Goal: Information Seeking & Learning: Learn about a topic

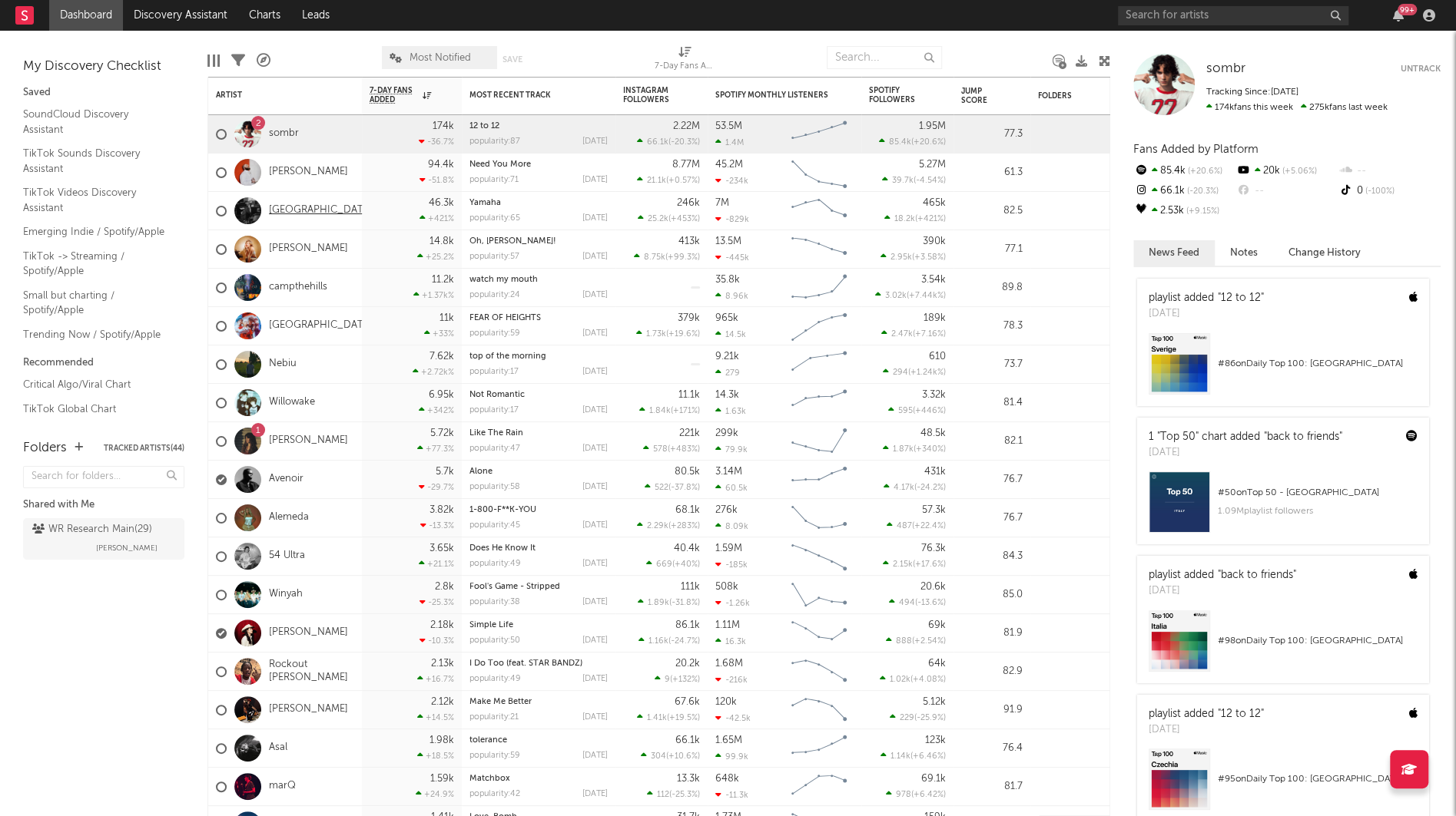
click at [277, 207] on link "[GEOGRAPHIC_DATA]" at bounding box center [320, 211] width 103 height 13
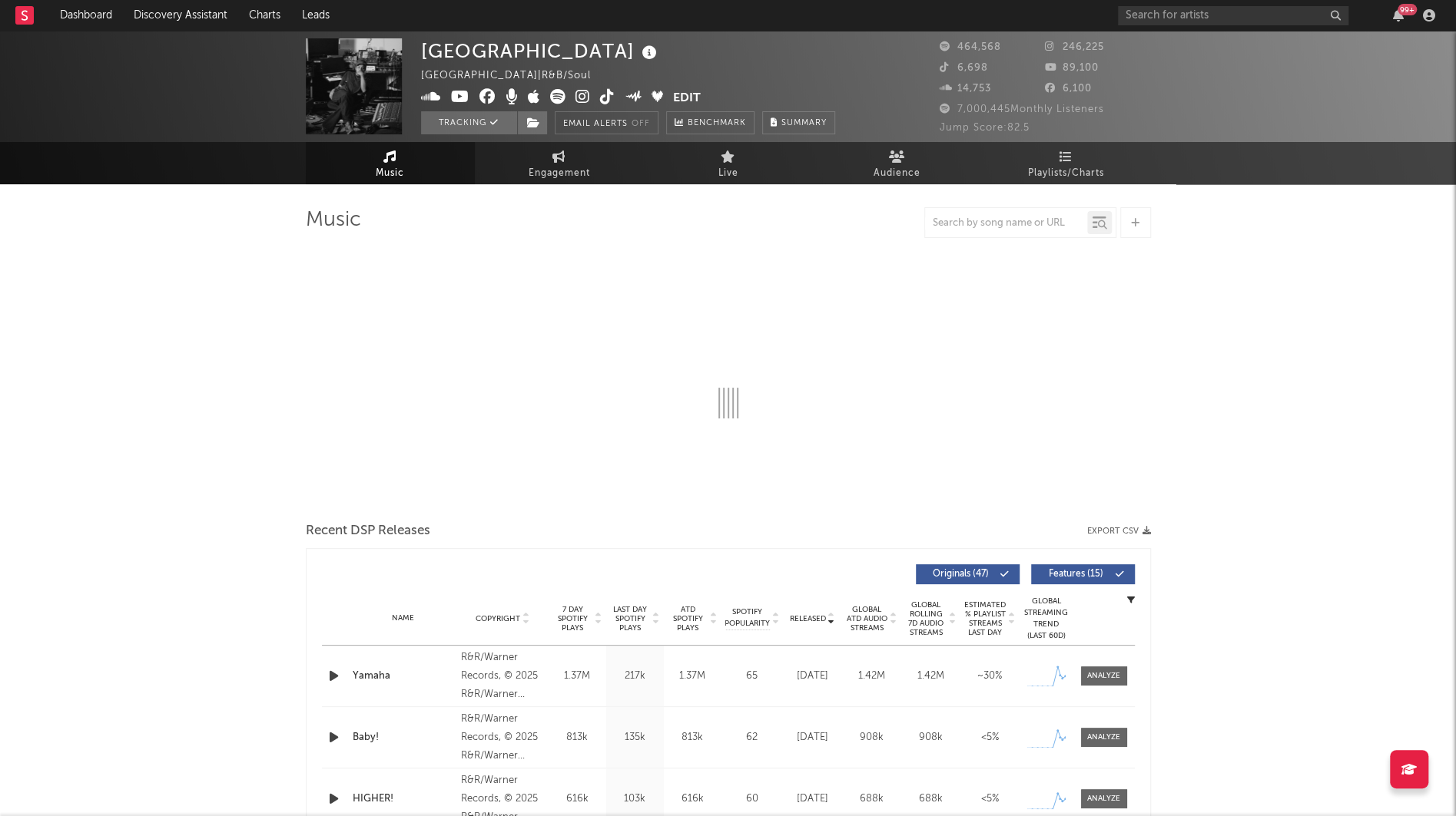
select select "6m"
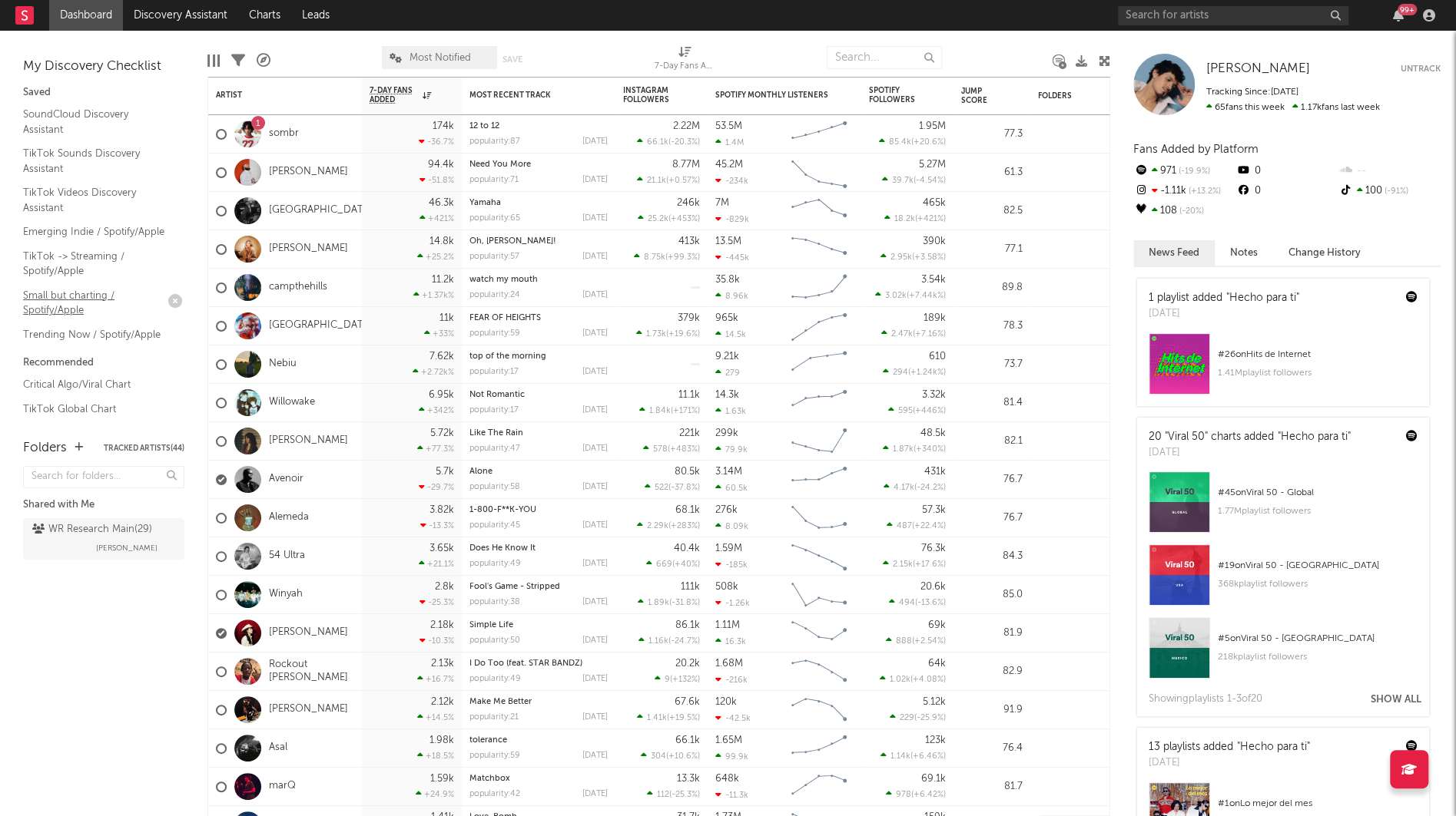
click at [67, 297] on link "Small but charting / Spotify/Apple" at bounding box center [95, 303] width 146 height 32
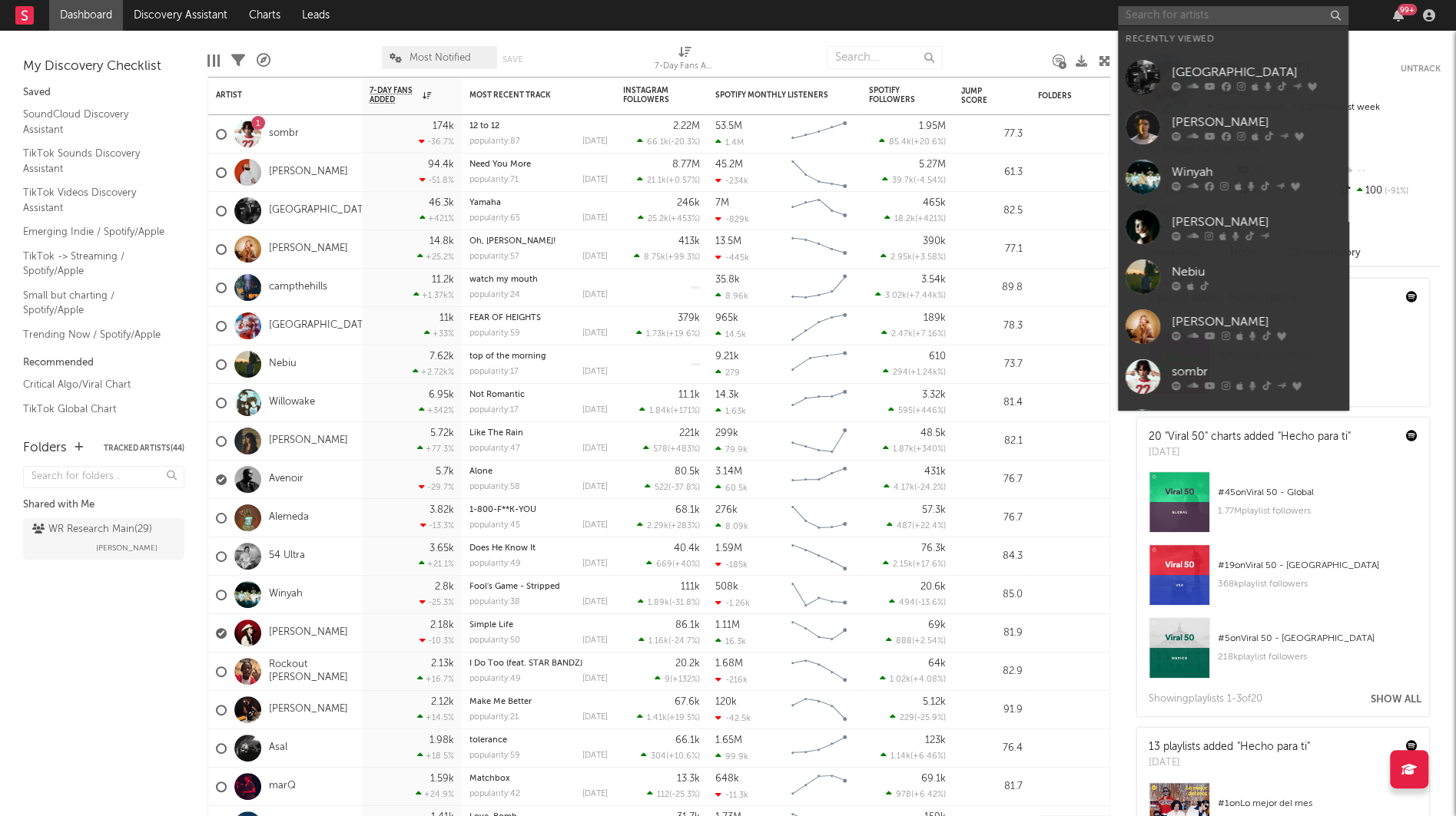
click at [1191, 18] on input "text" at bounding box center [1232, 16] width 230 height 20
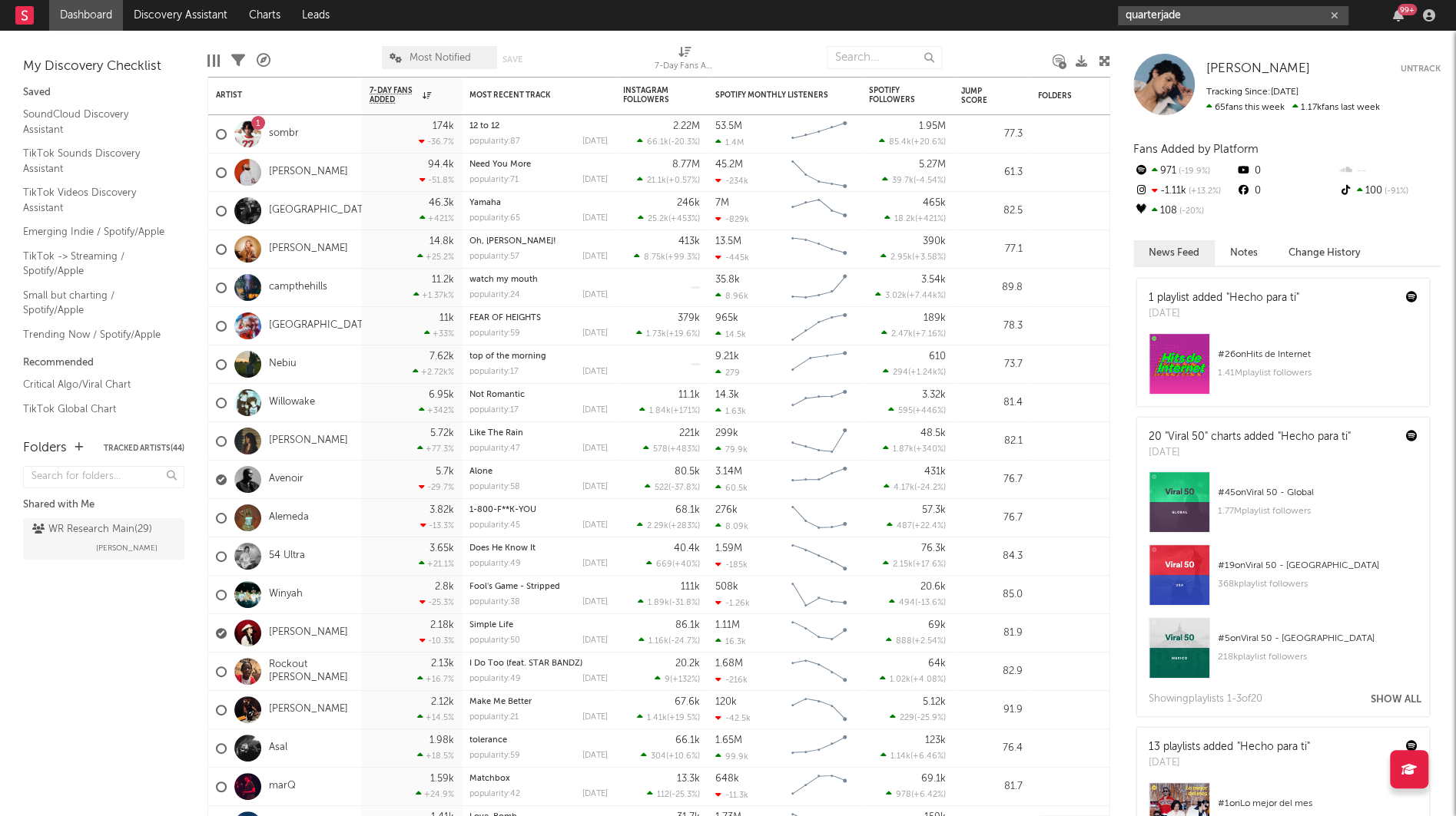
click at [1226, 7] on input "quarterjade" at bounding box center [1232, 16] width 230 height 20
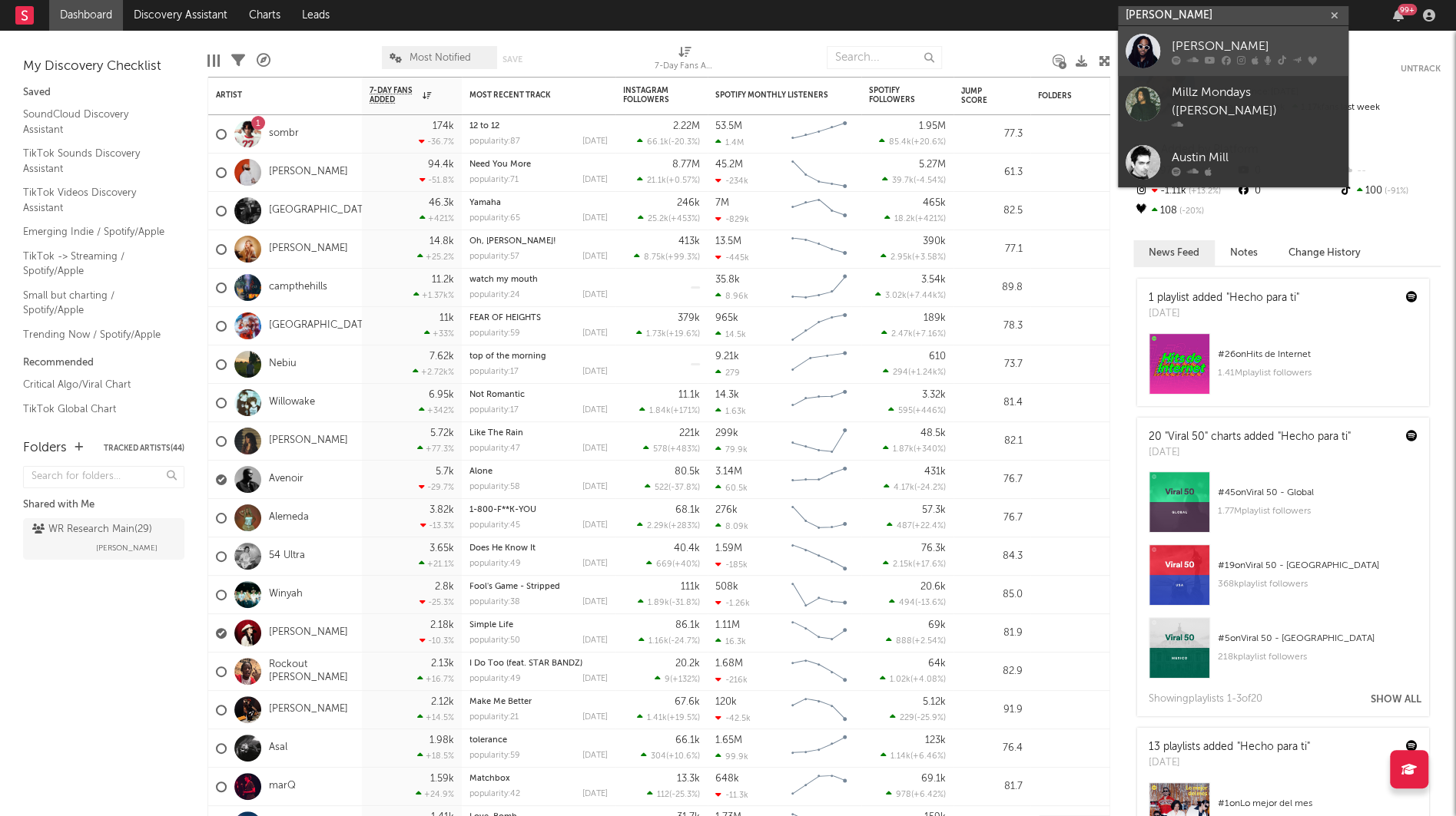
type input "[PERSON_NAME]"
click at [1217, 40] on div "[PERSON_NAME]" at bounding box center [1256, 46] width 169 height 19
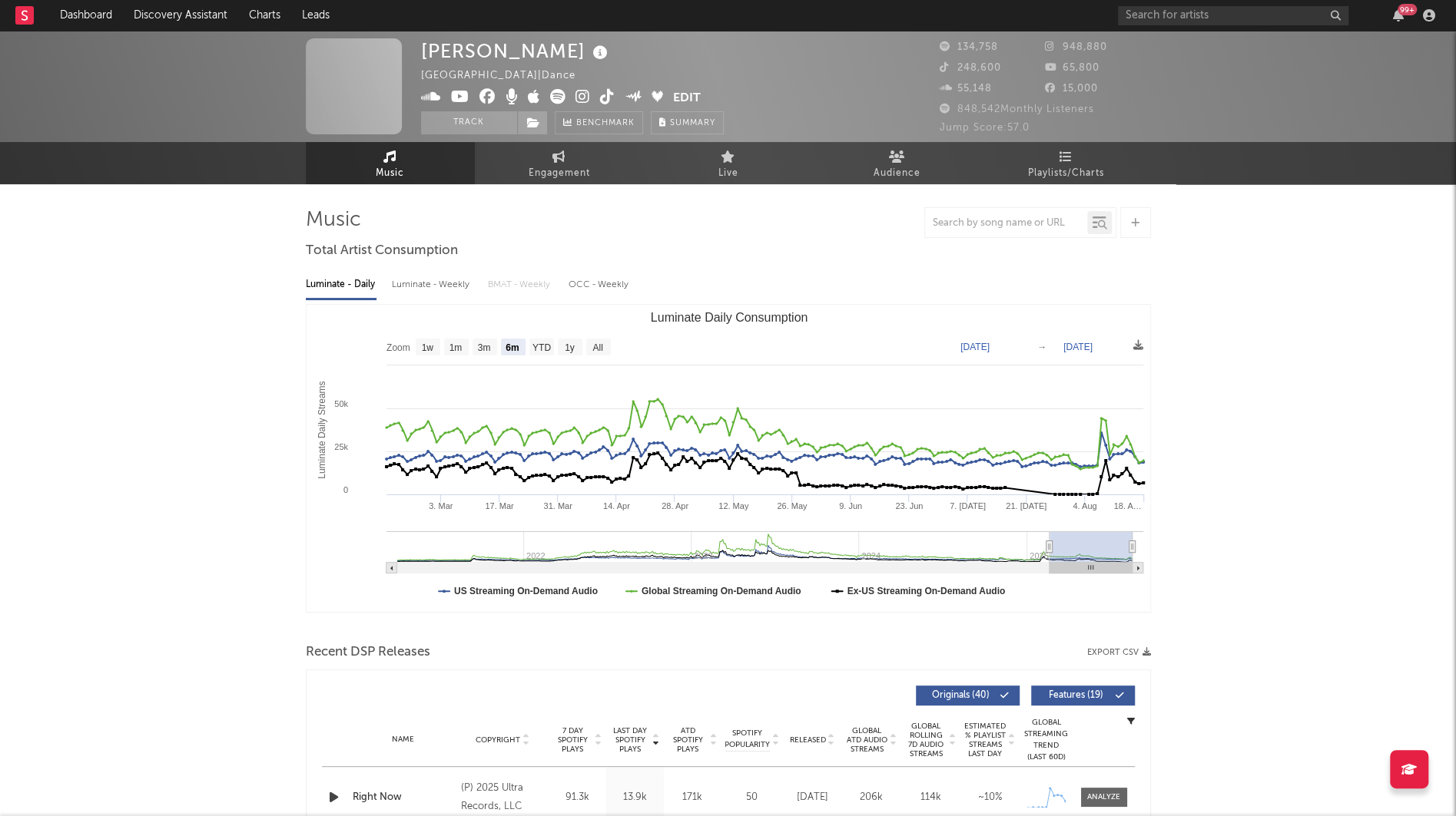
select select "6m"
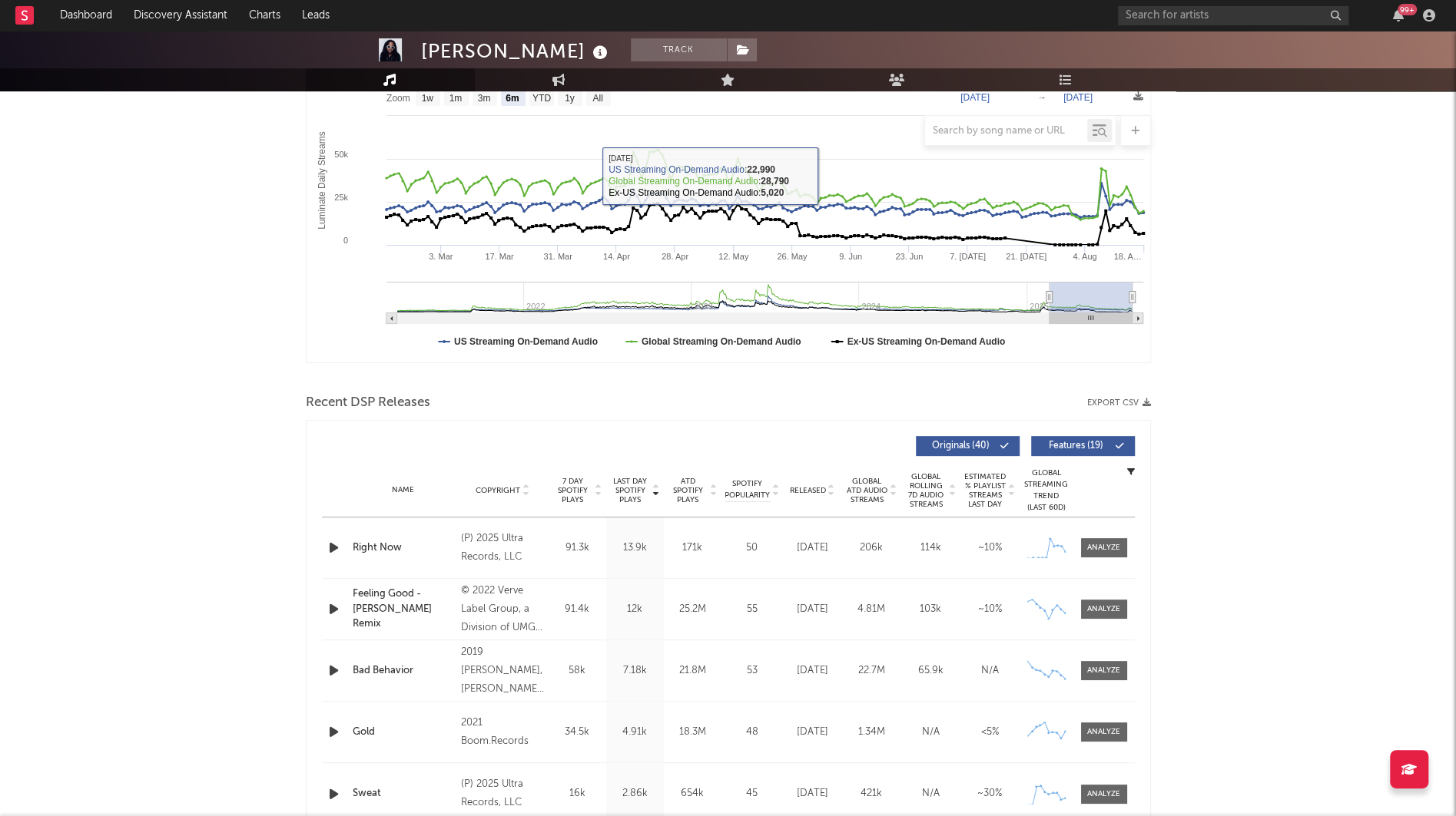
scroll to position [255, 0]
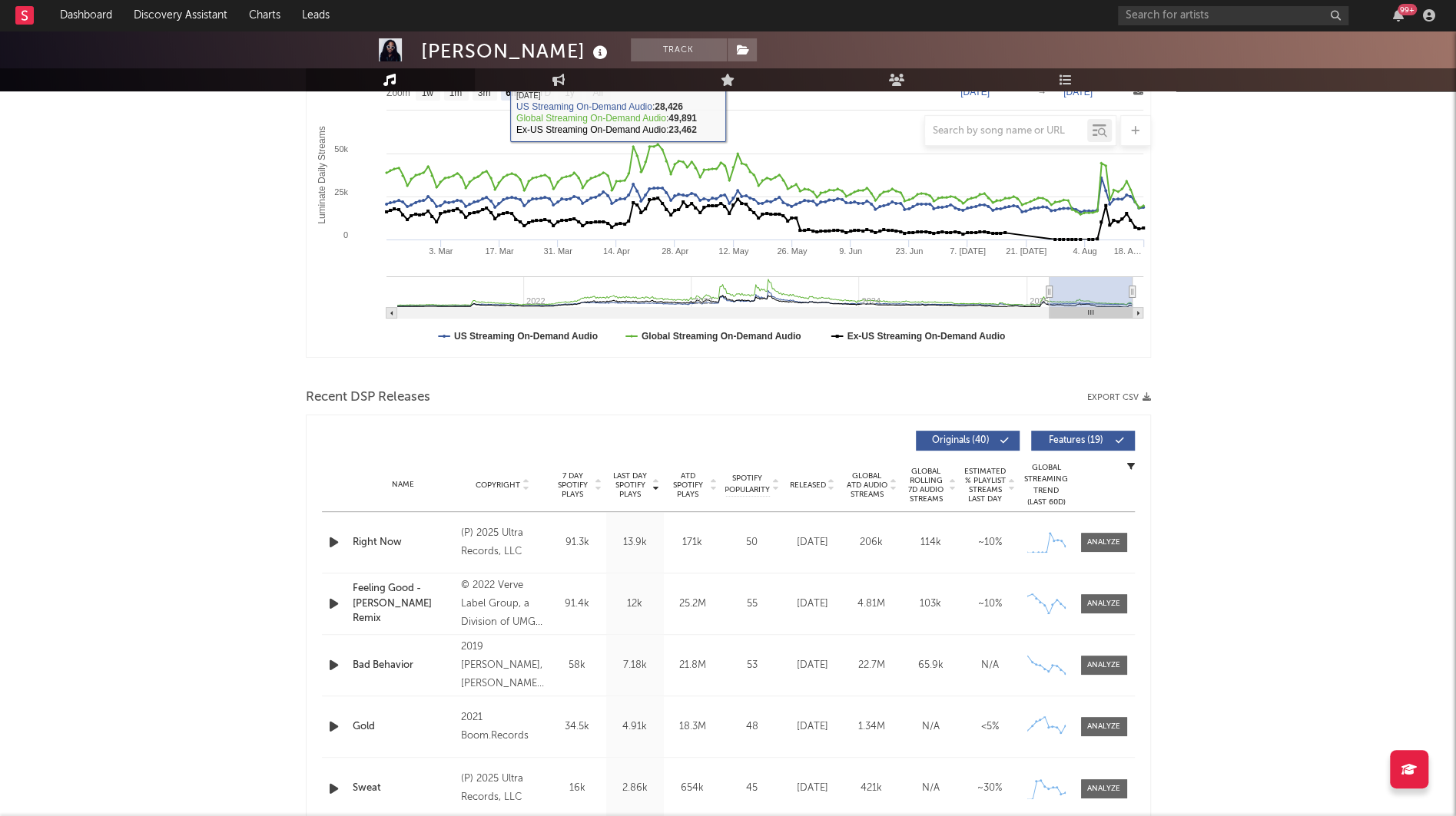
click at [1143, 3] on div "99 +" at bounding box center [1279, 15] width 322 height 31
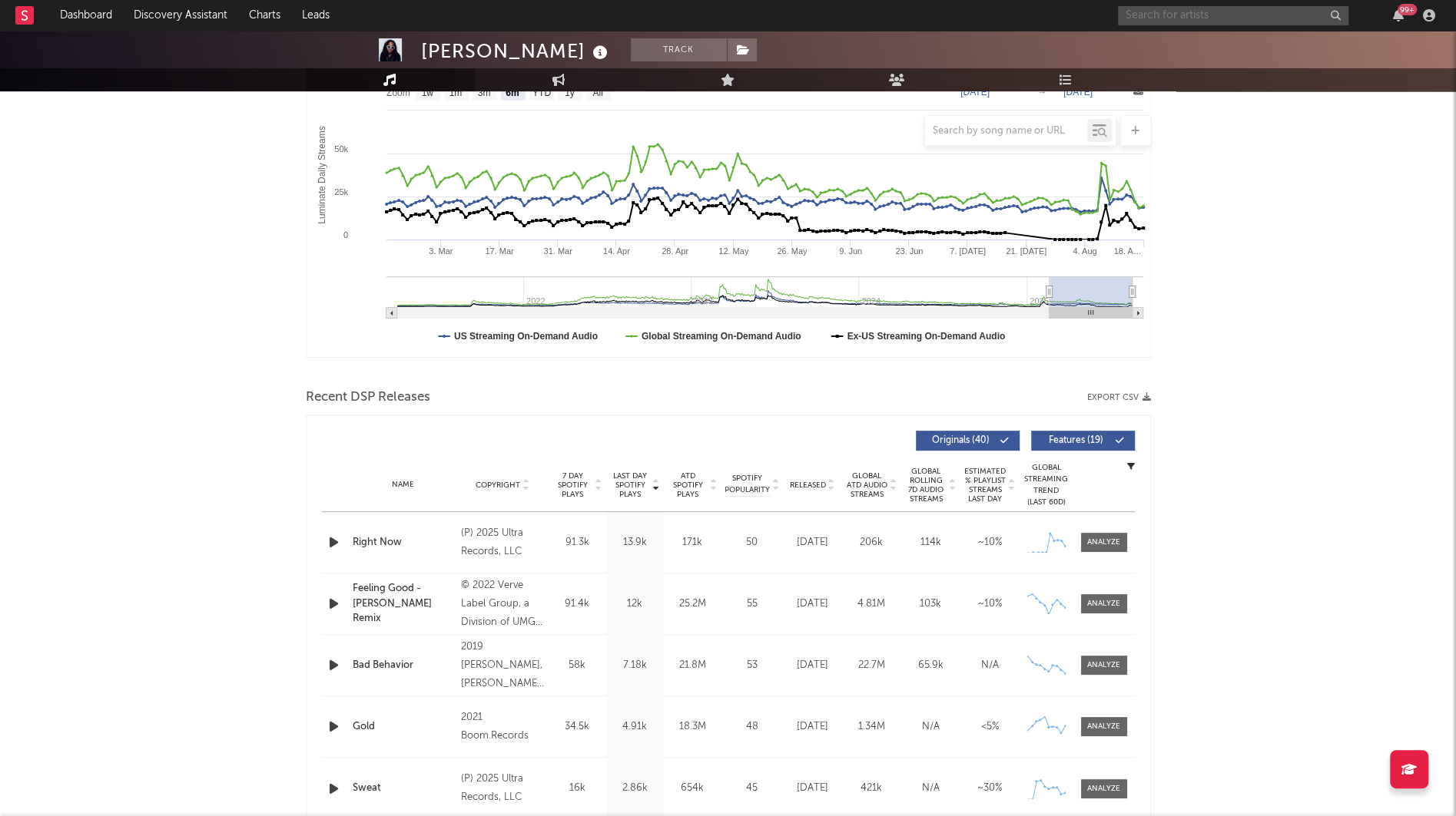
click at [1154, 20] on input "text" at bounding box center [1232, 16] width 230 height 20
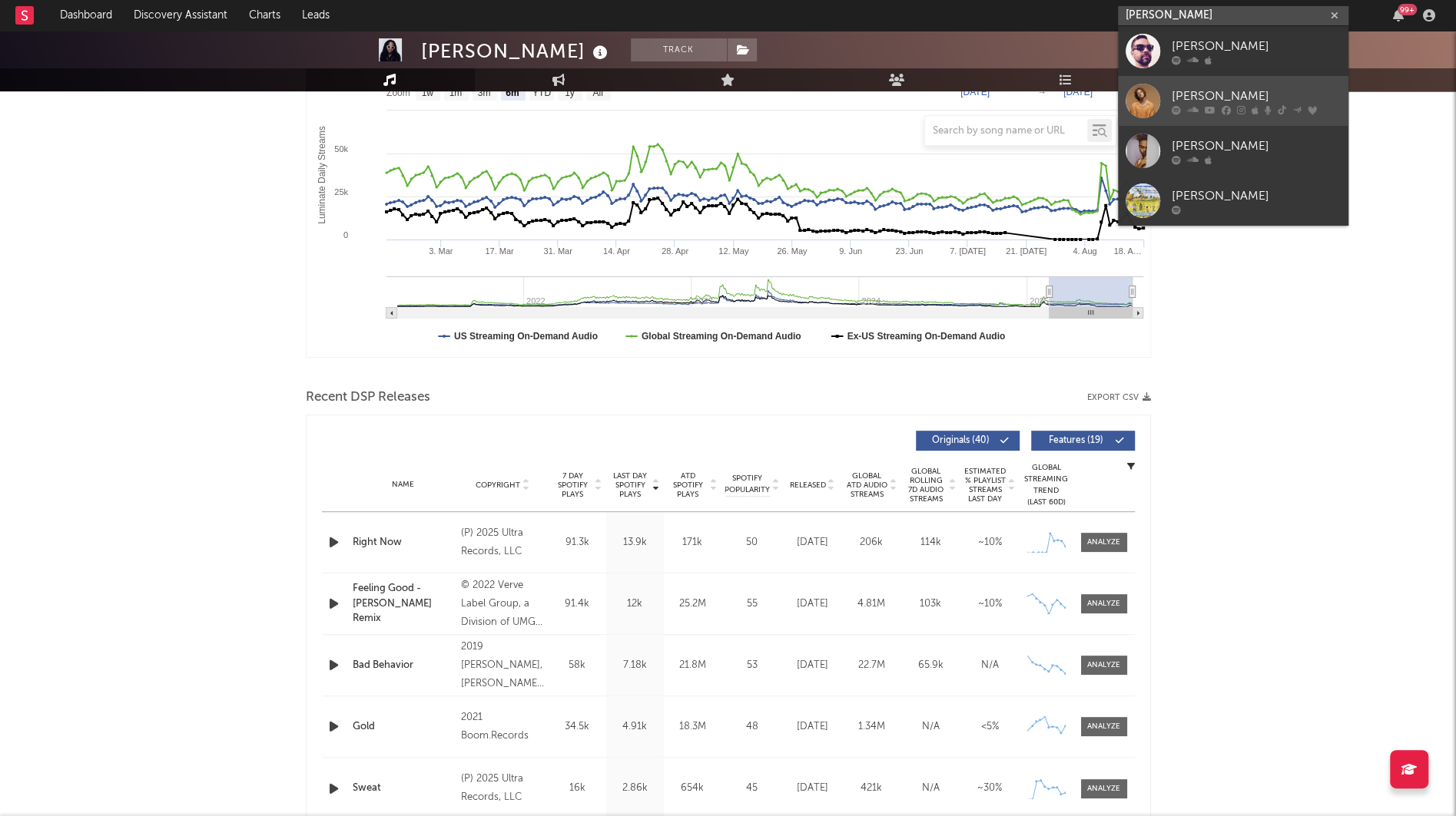
type input "[PERSON_NAME]"
click at [1174, 87] on div "[PERSON_NAME]" at bounding box center [1256, 96] width 169 height 19
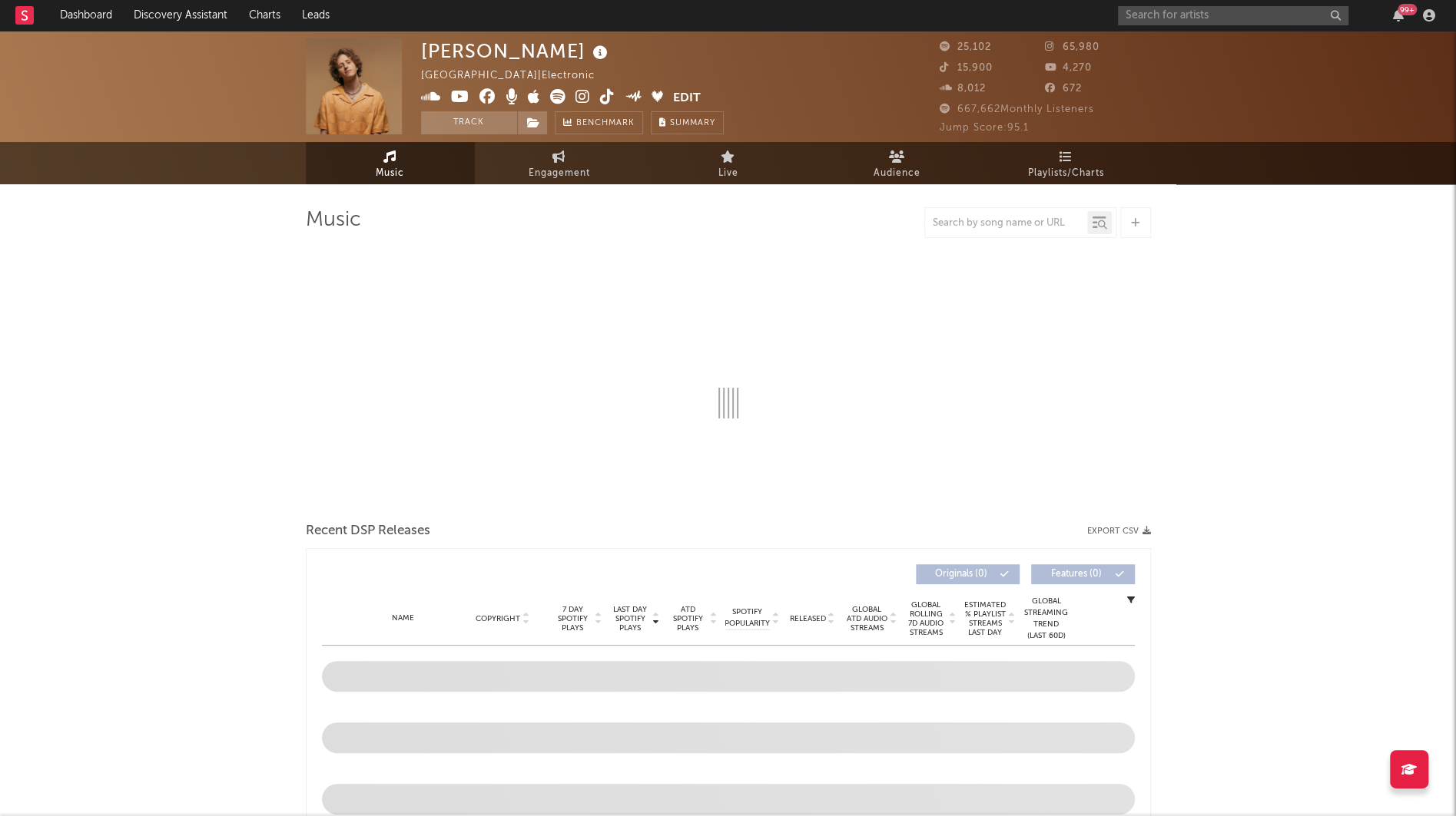
select select "6m"
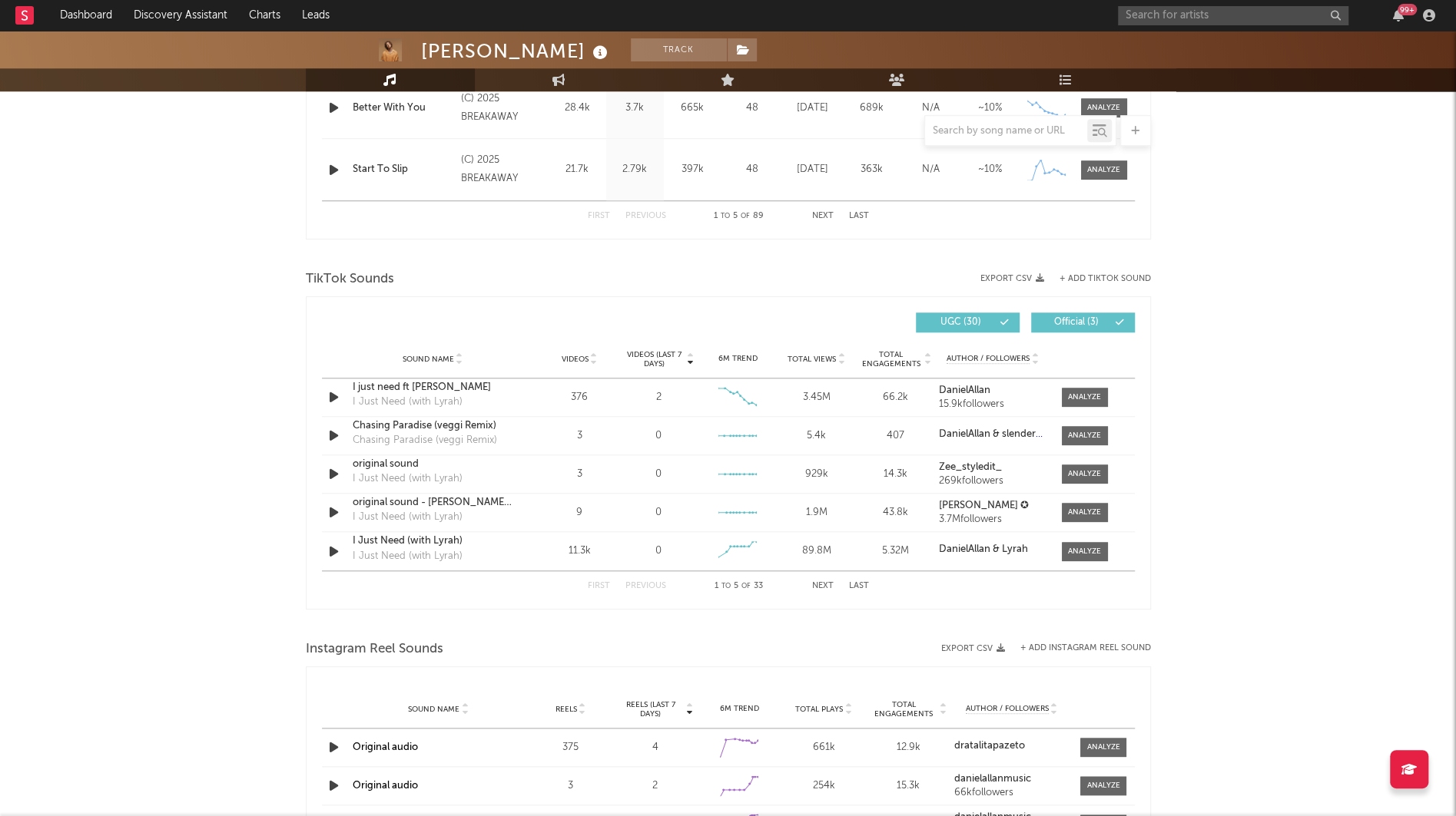
scroll to position [875, 0]
click at [1073, 548] on div at bounding box center [1084, 550] width 33 height 11
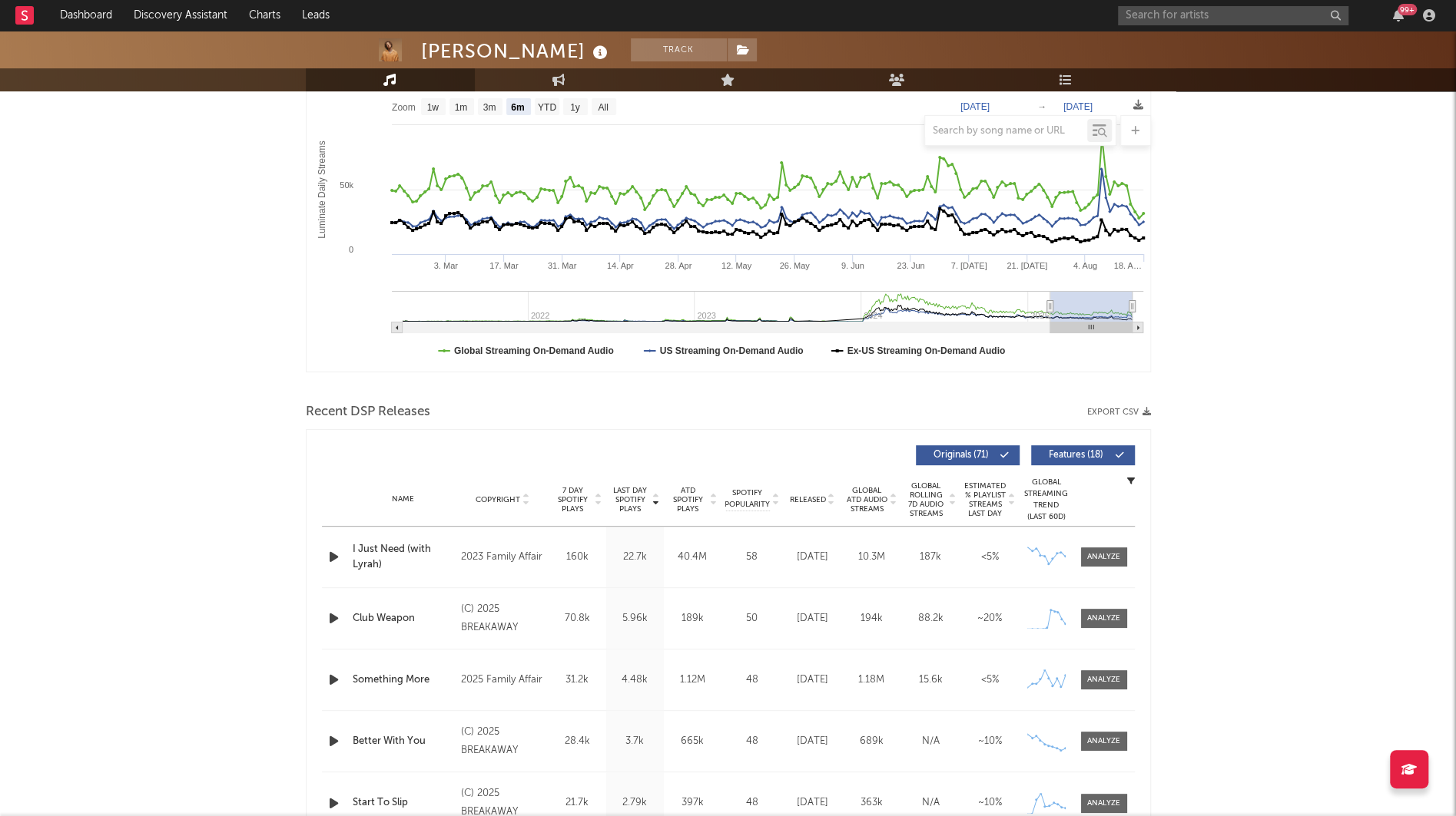
scroll to position [354, 0]
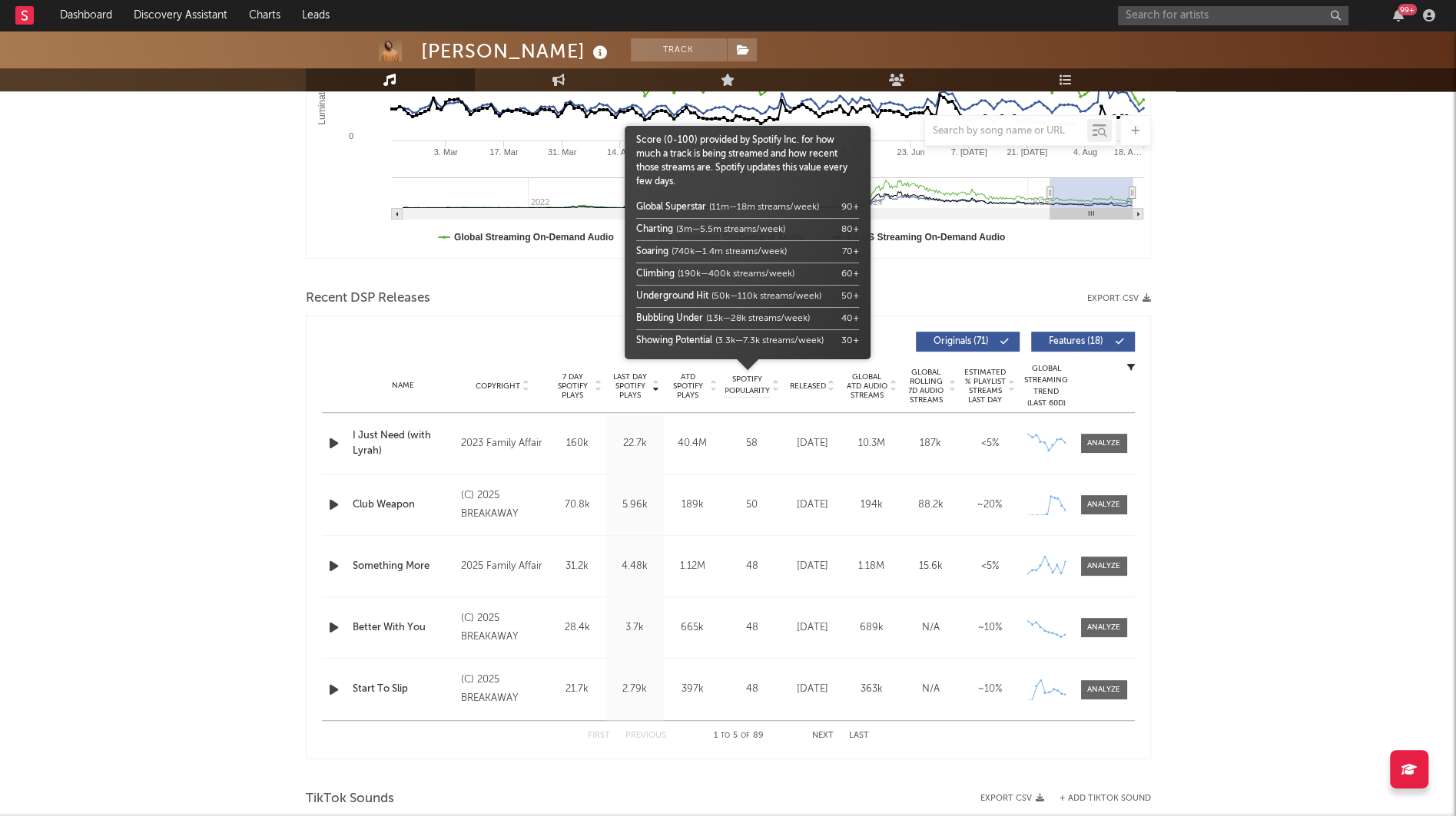
select select "6m"
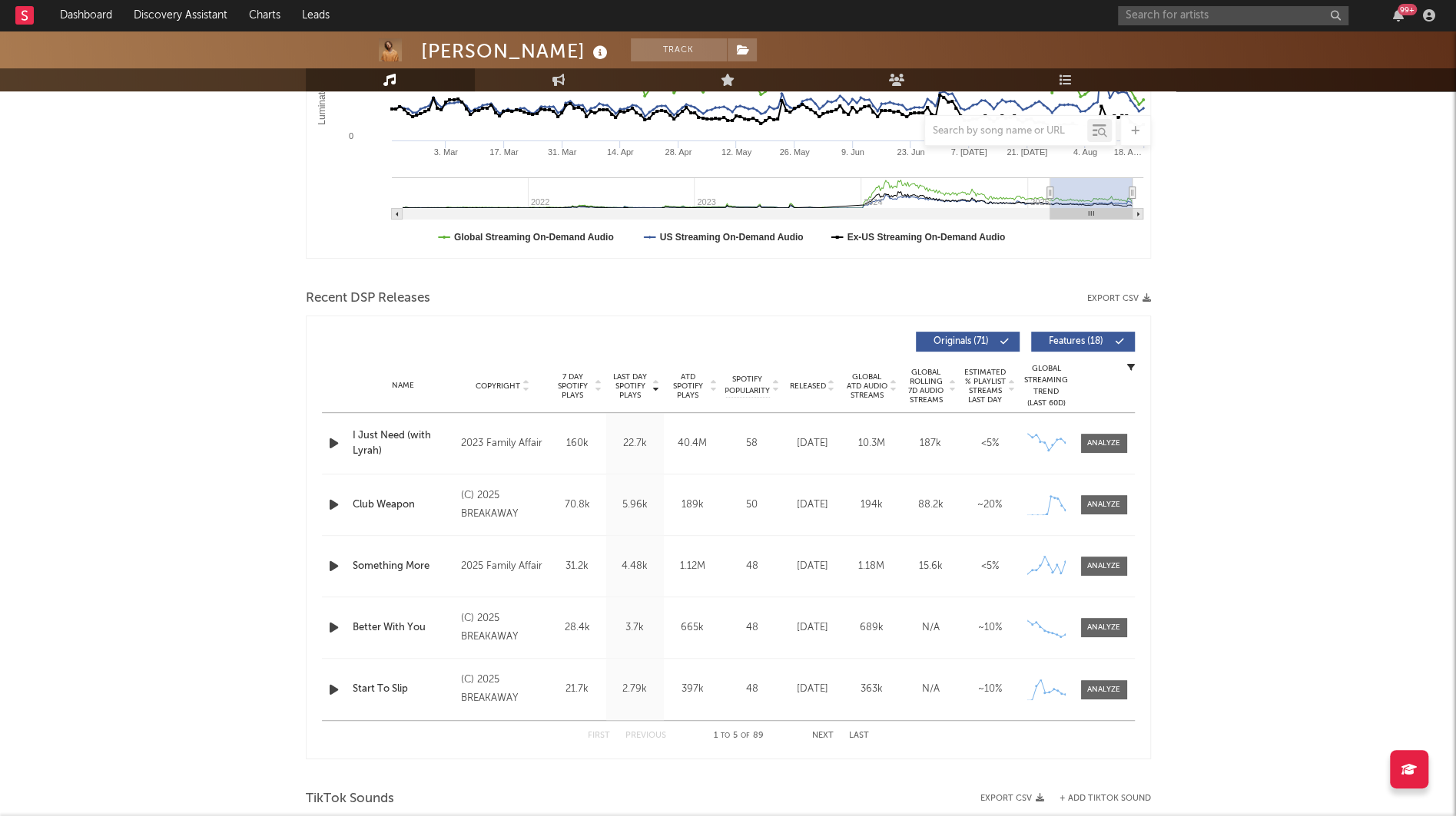
click at [794, 387] on span "Released" at bounding box center [807, 386] width 36 height 9
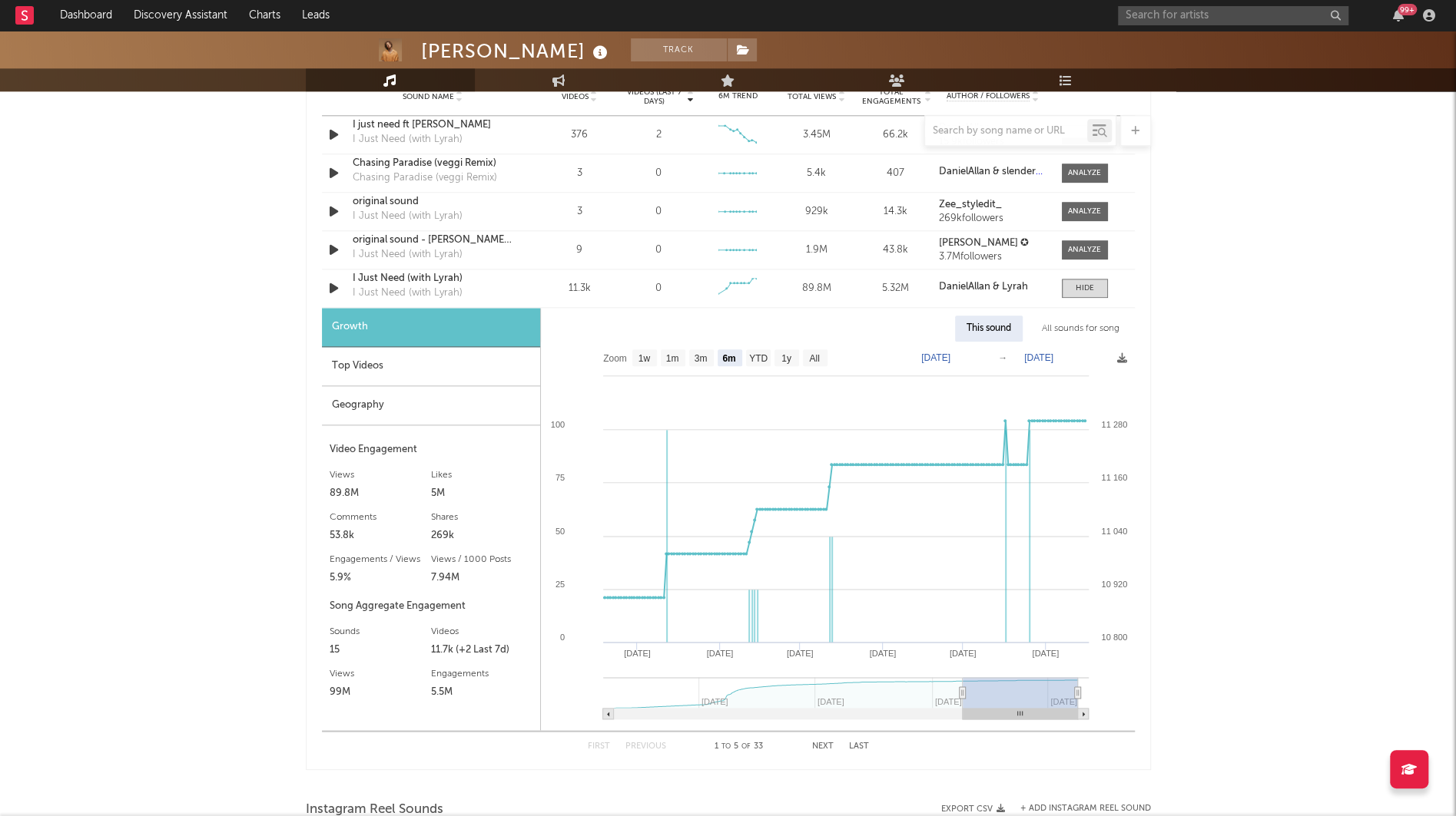
scroll to position [1144, 0]
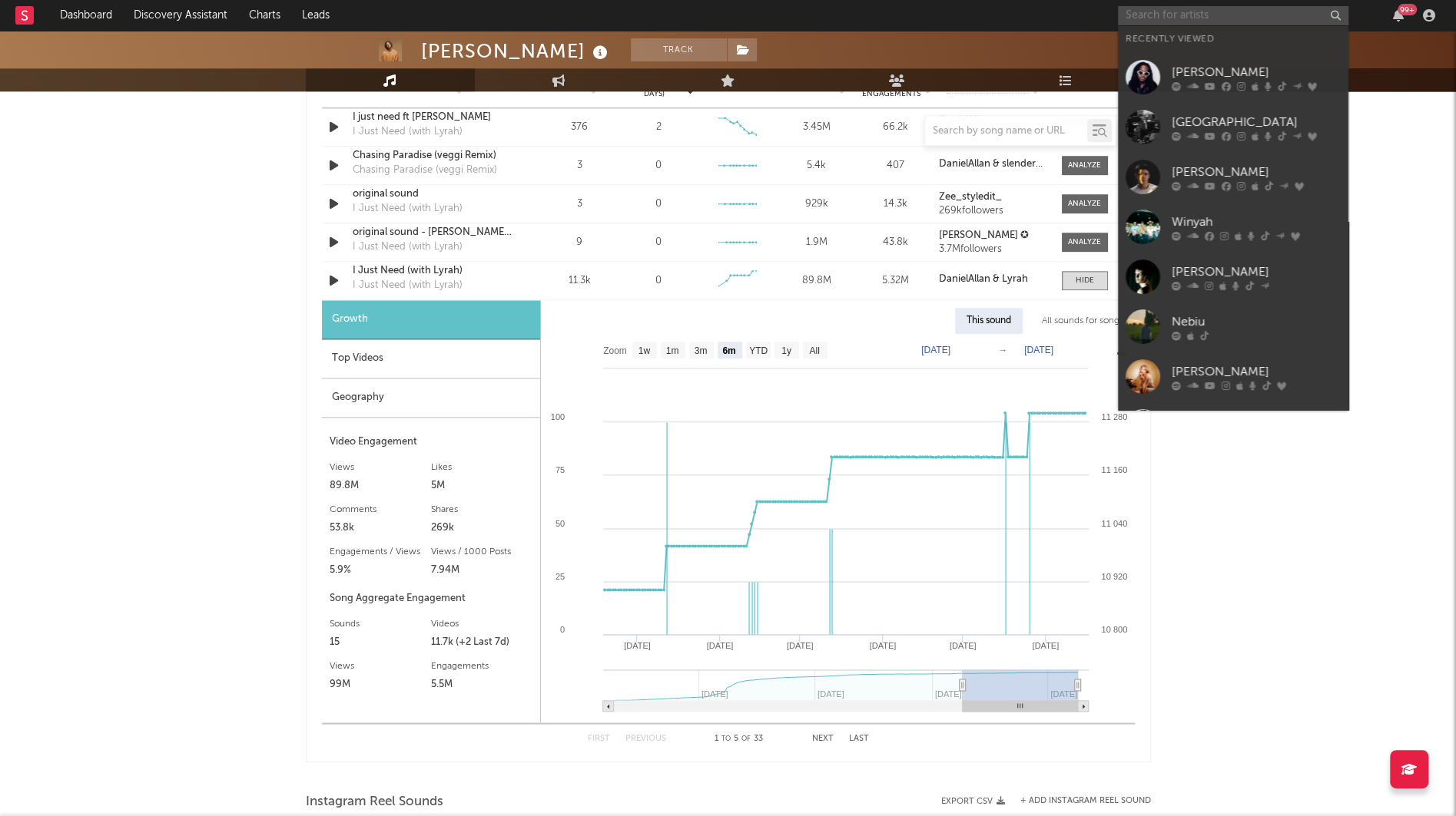
click at [1168, 24] on input "text" at bounding box center [1232, 16] width 230 height 20
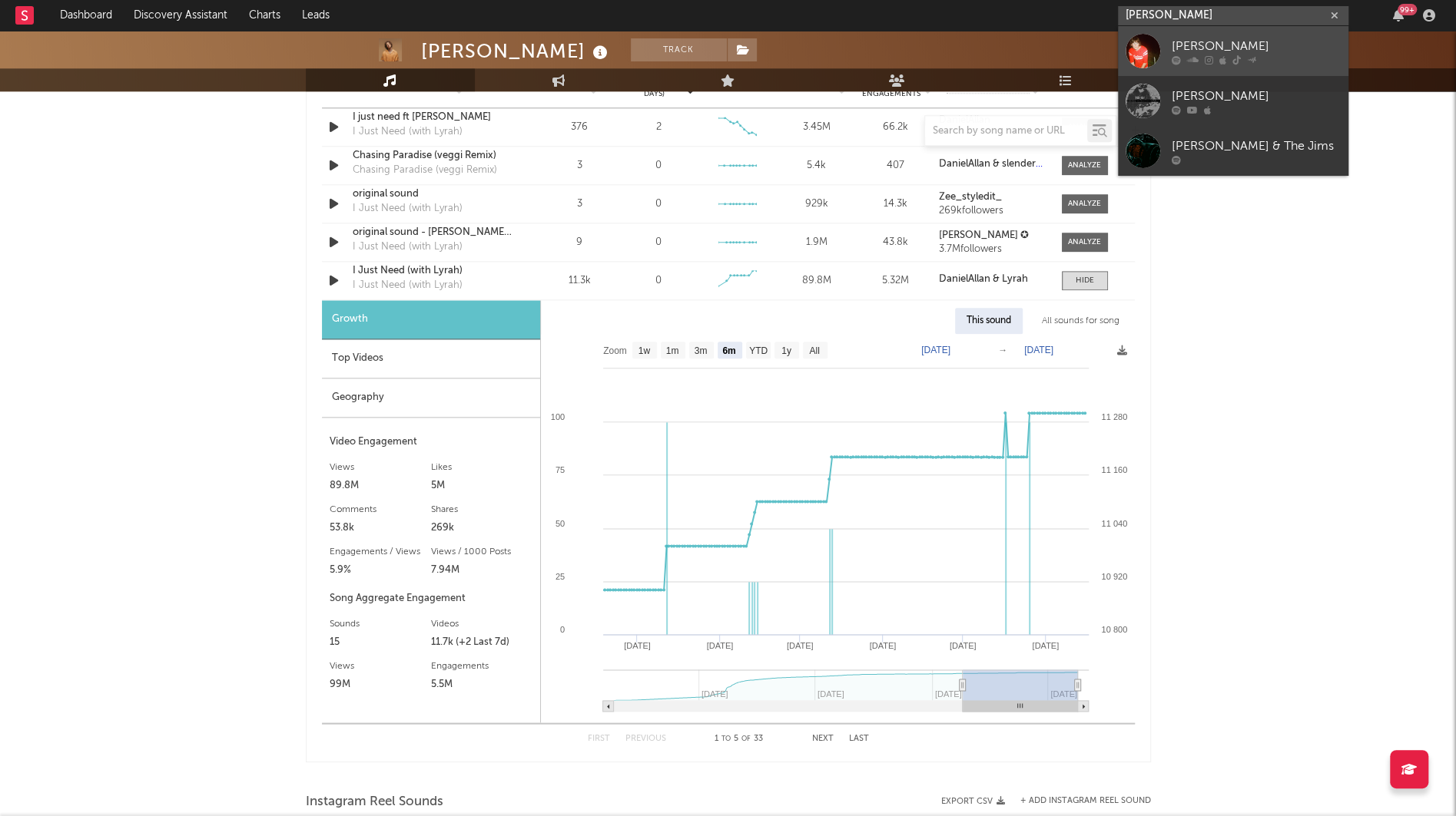
type input "[PERSON_NAME]"
click at [1204, 46] on div "[PERSON_NAME]" at bounding box center [1256, 46] width 169 height 19
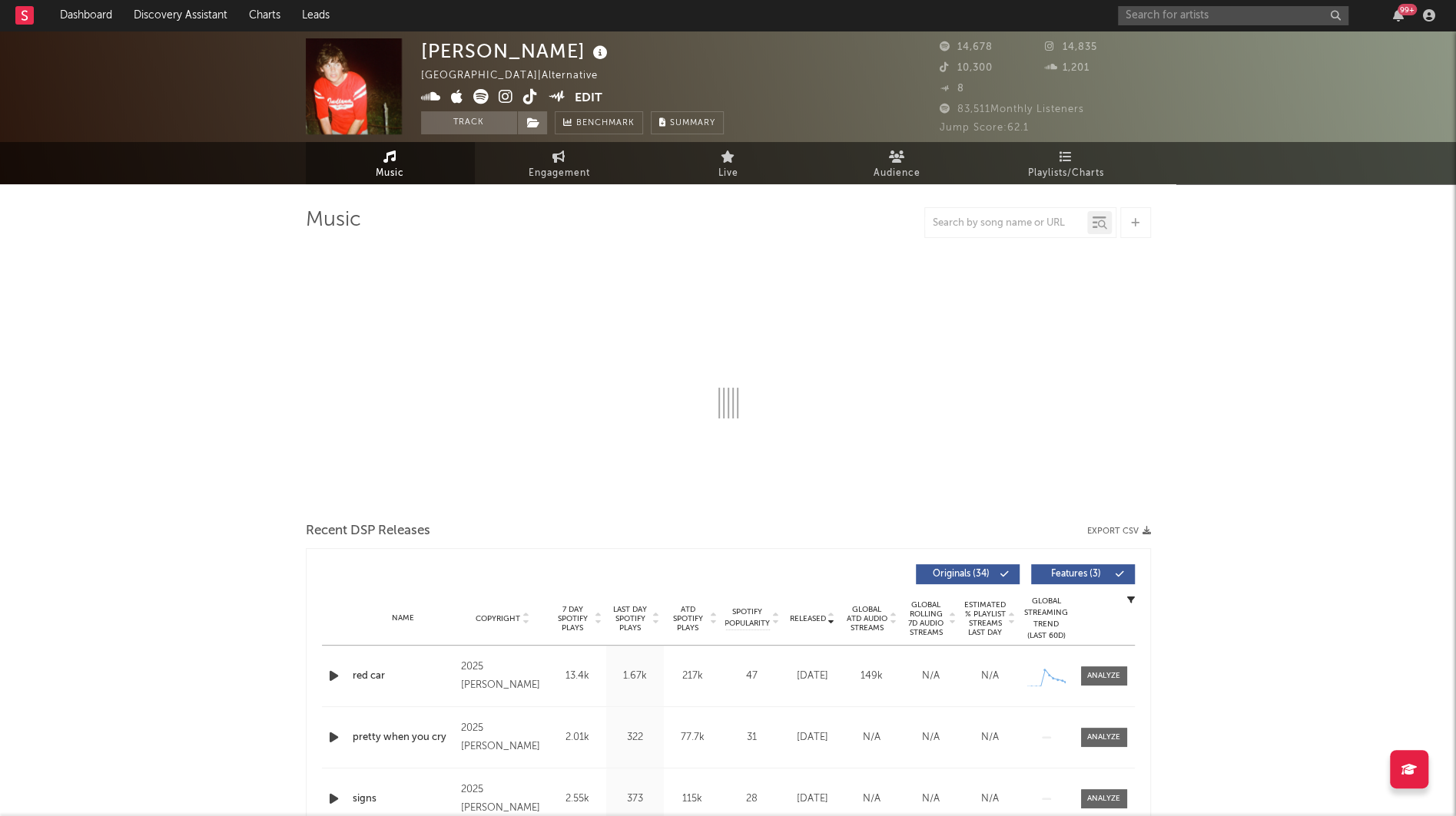
select select "6m"
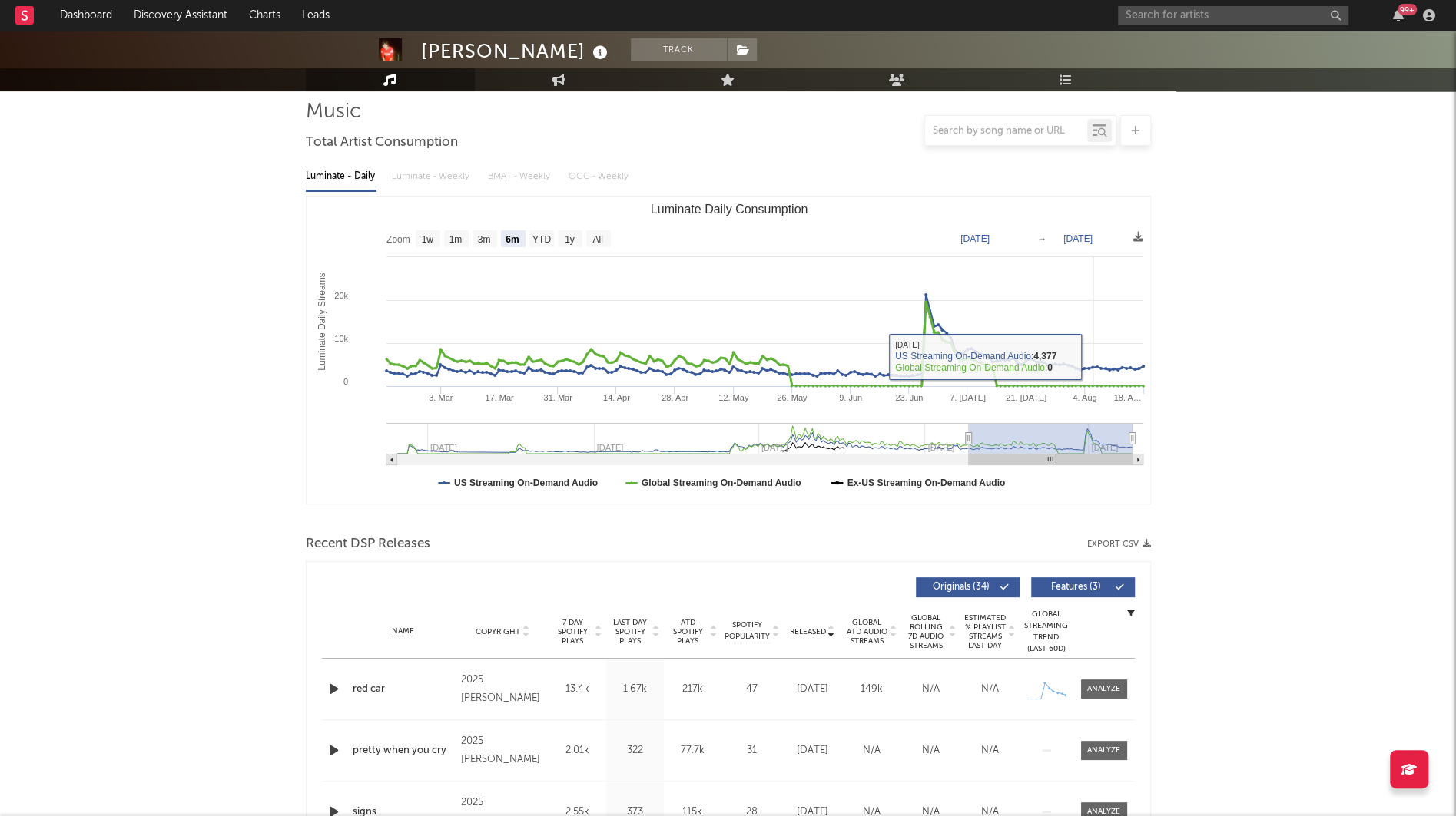
scroll to position [111, 0]
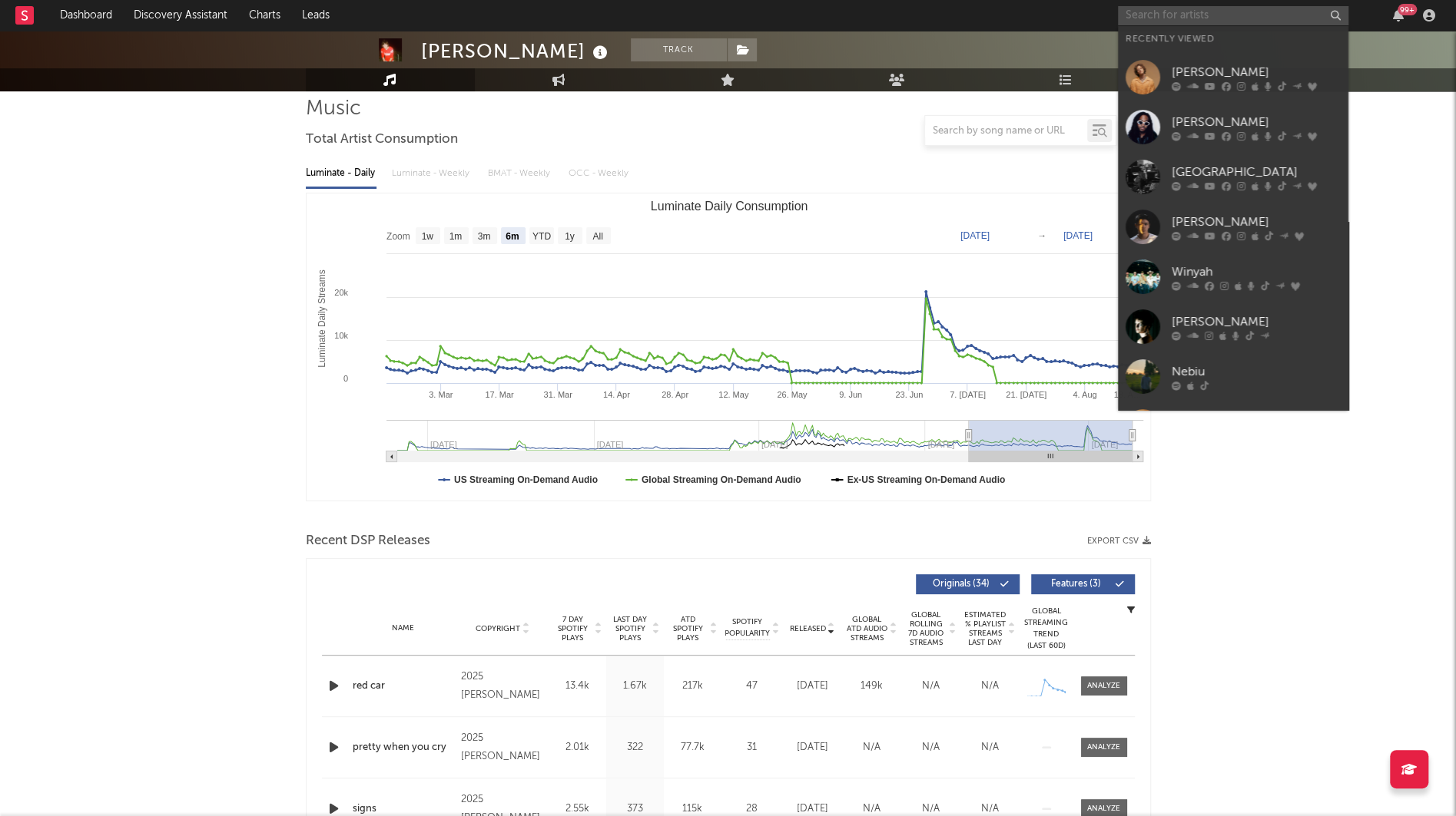
click at [1127, 20] on input "text" at bounding box center [1232, 16] width 230 height 20
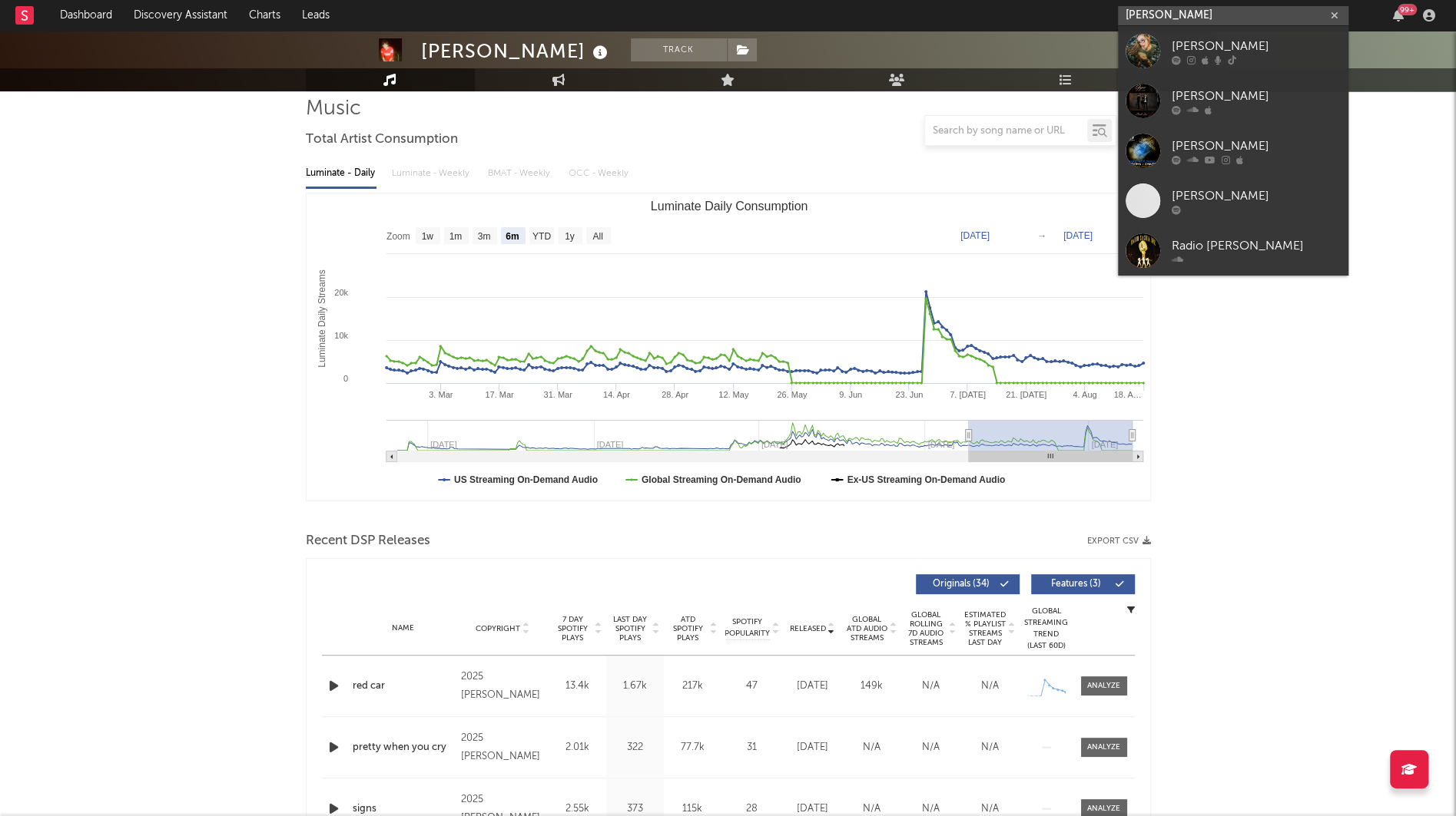
type input "[PERSON_NAME]"
click at [1187, 47] on div "[PERSON_NAME]" at bounding box center [1256, 46] width 169 height 19
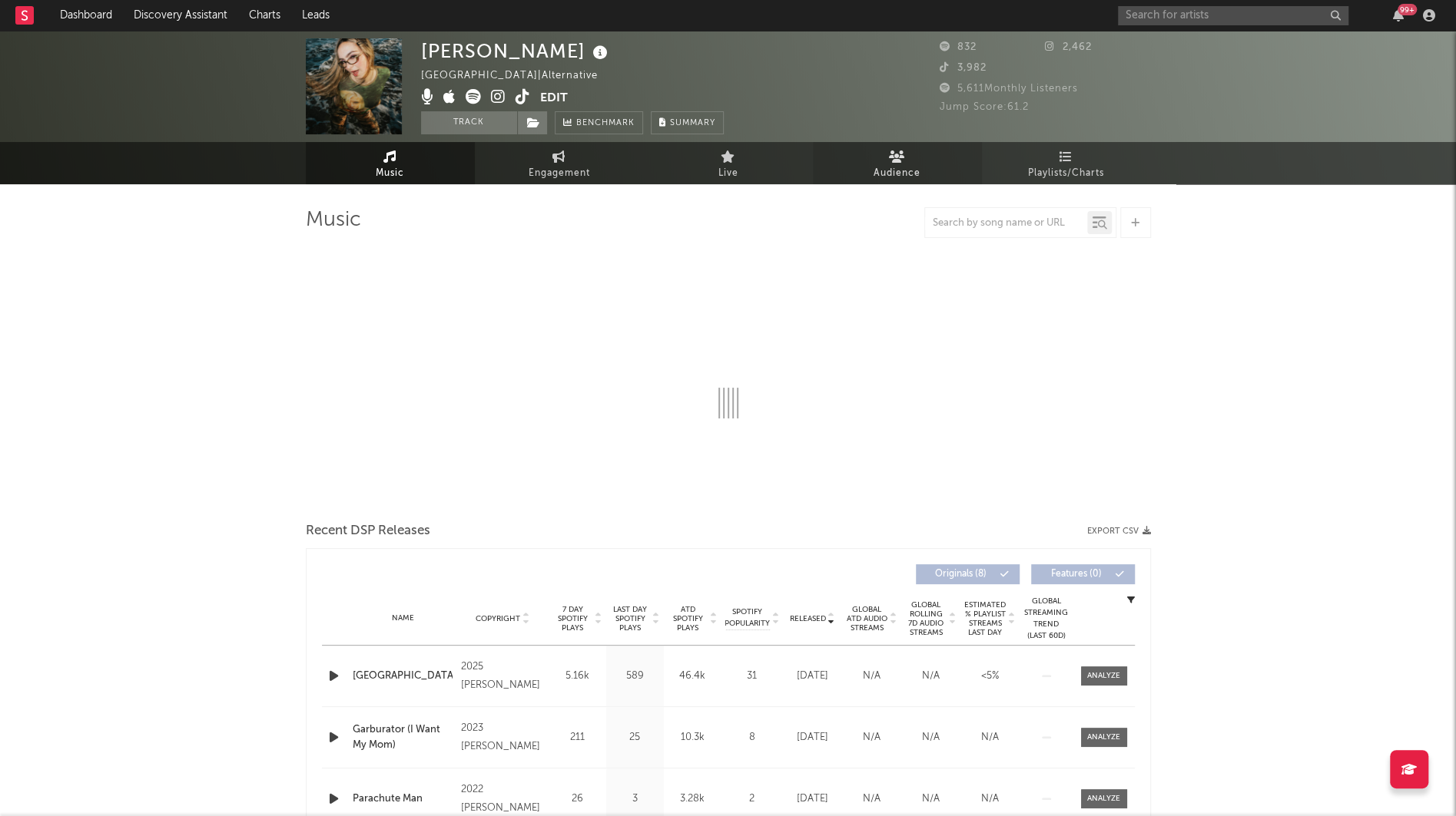
select select "1w"
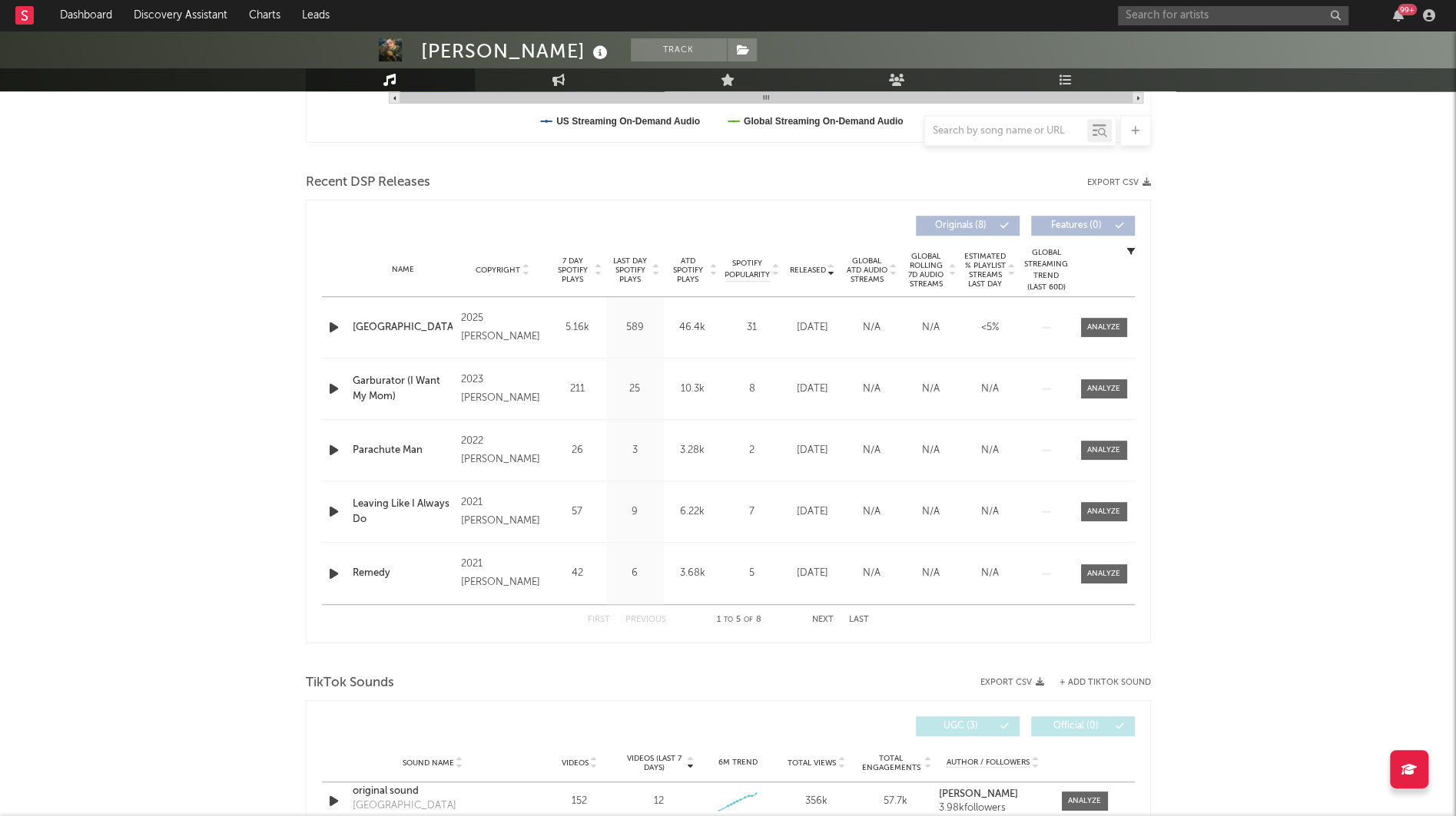
scroll to position [897, 0]
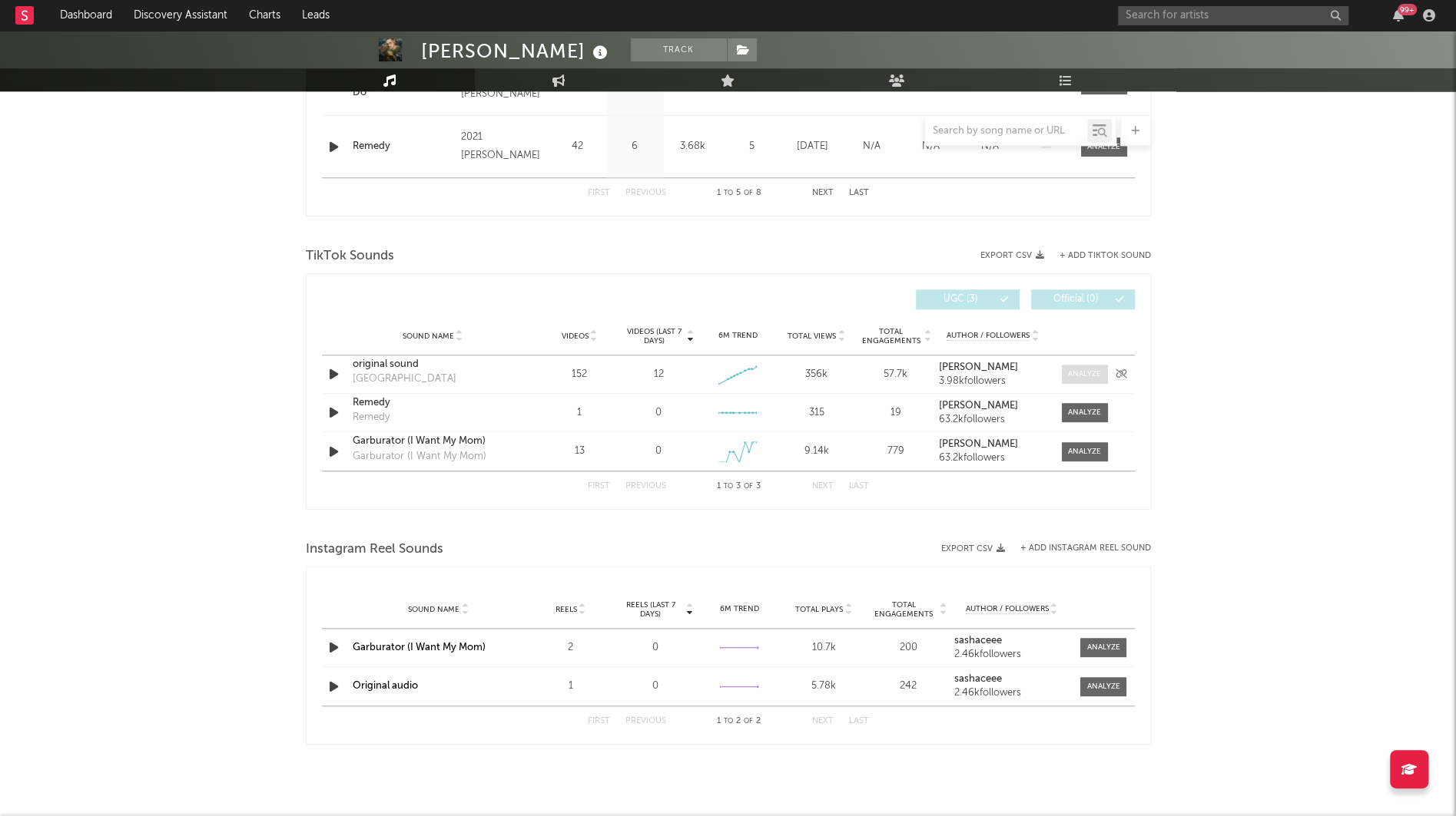
click at [1076, 369] on div at bounding box center [1084, 374] width 33 height 11
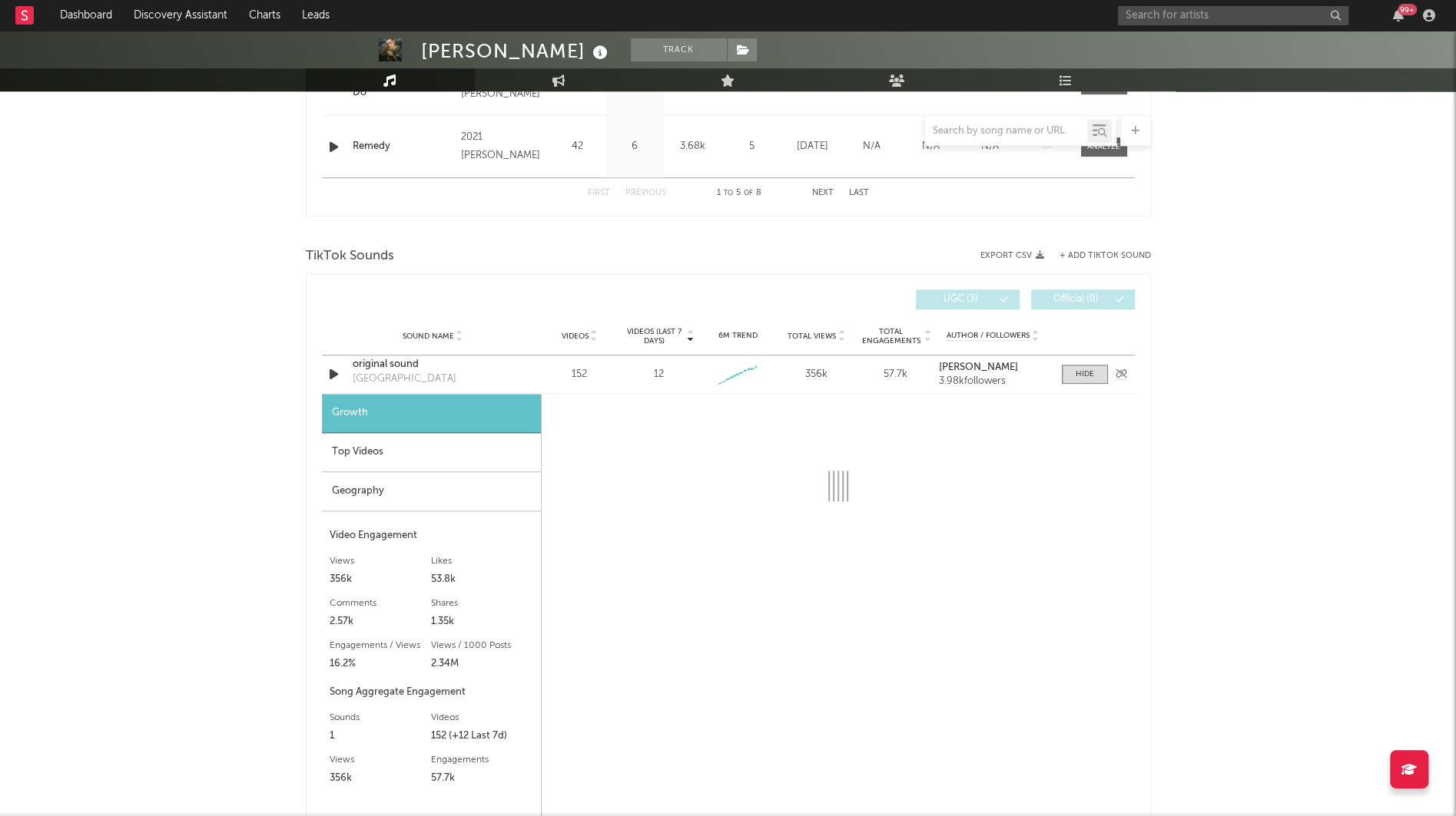
select select "1w"
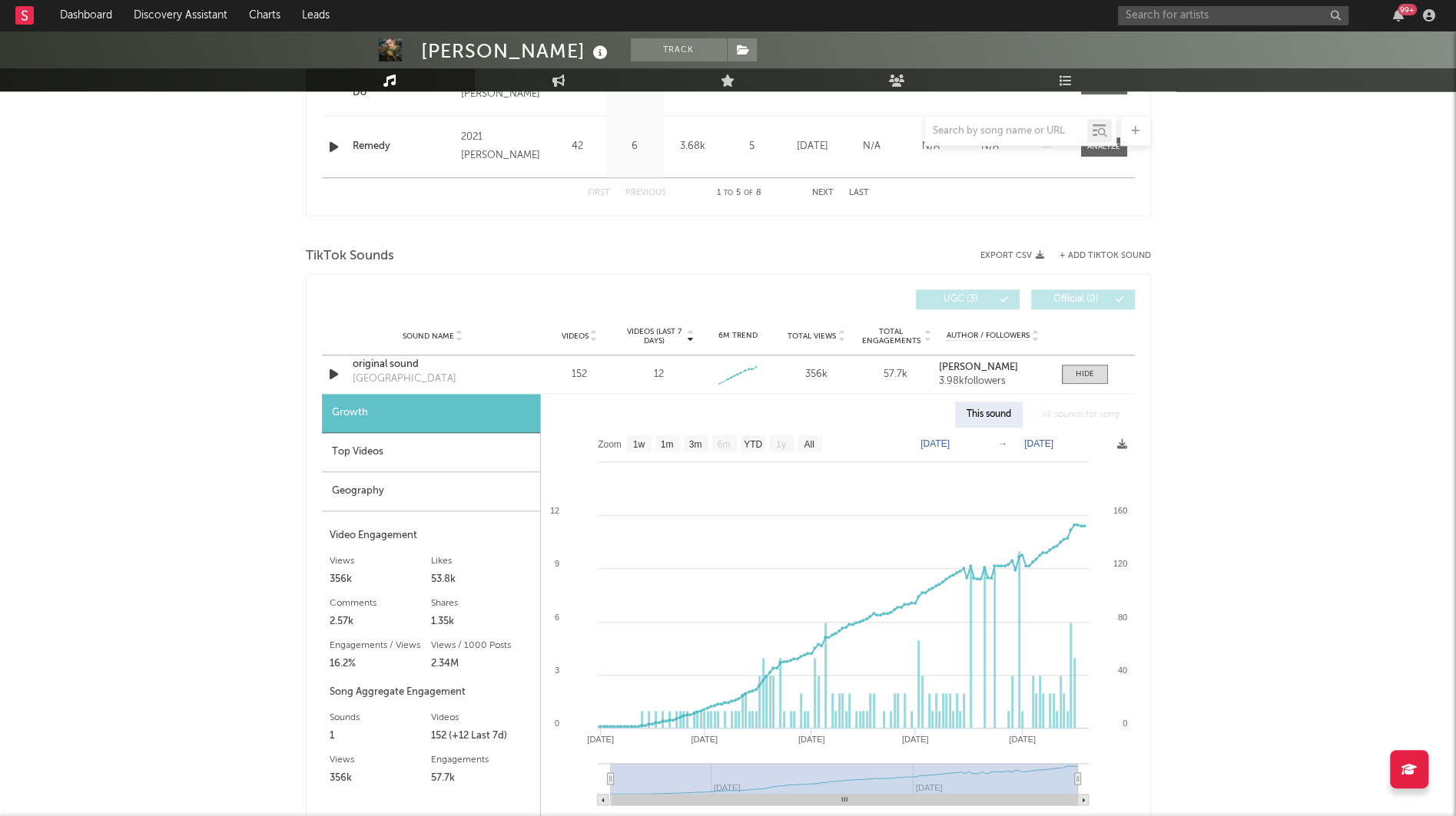
click at [1198, 5] on div "99 +" at bounding box center [1279, 15] width 322 height 31
click at [1196, 10] on input "text" at bounding box center [1232, 16] width 230 height 20
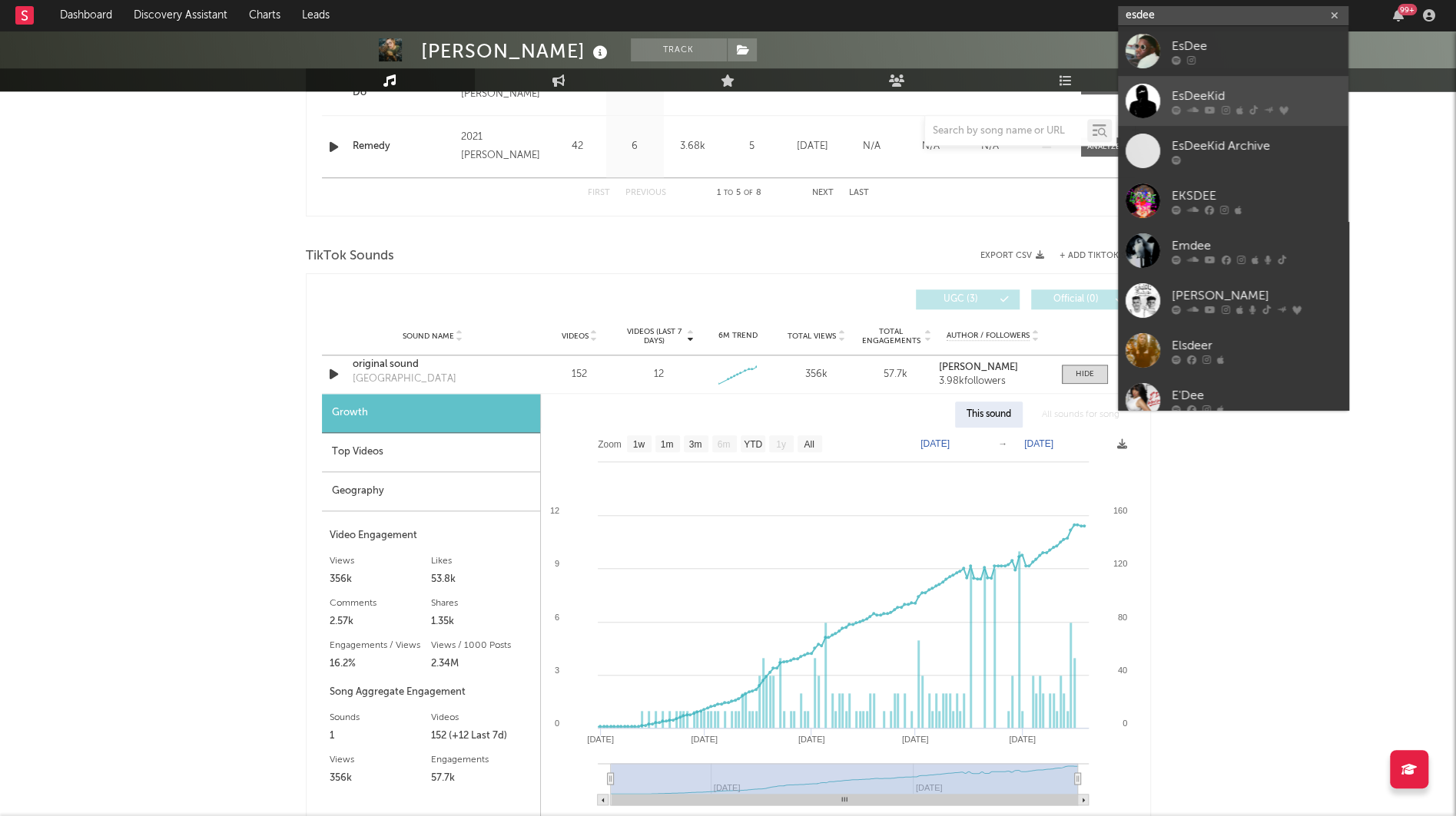
type input "esdee"
click at [1196, 88] on div "EsDeeKid" at bounding box center [1256, 96] width 169 height 19
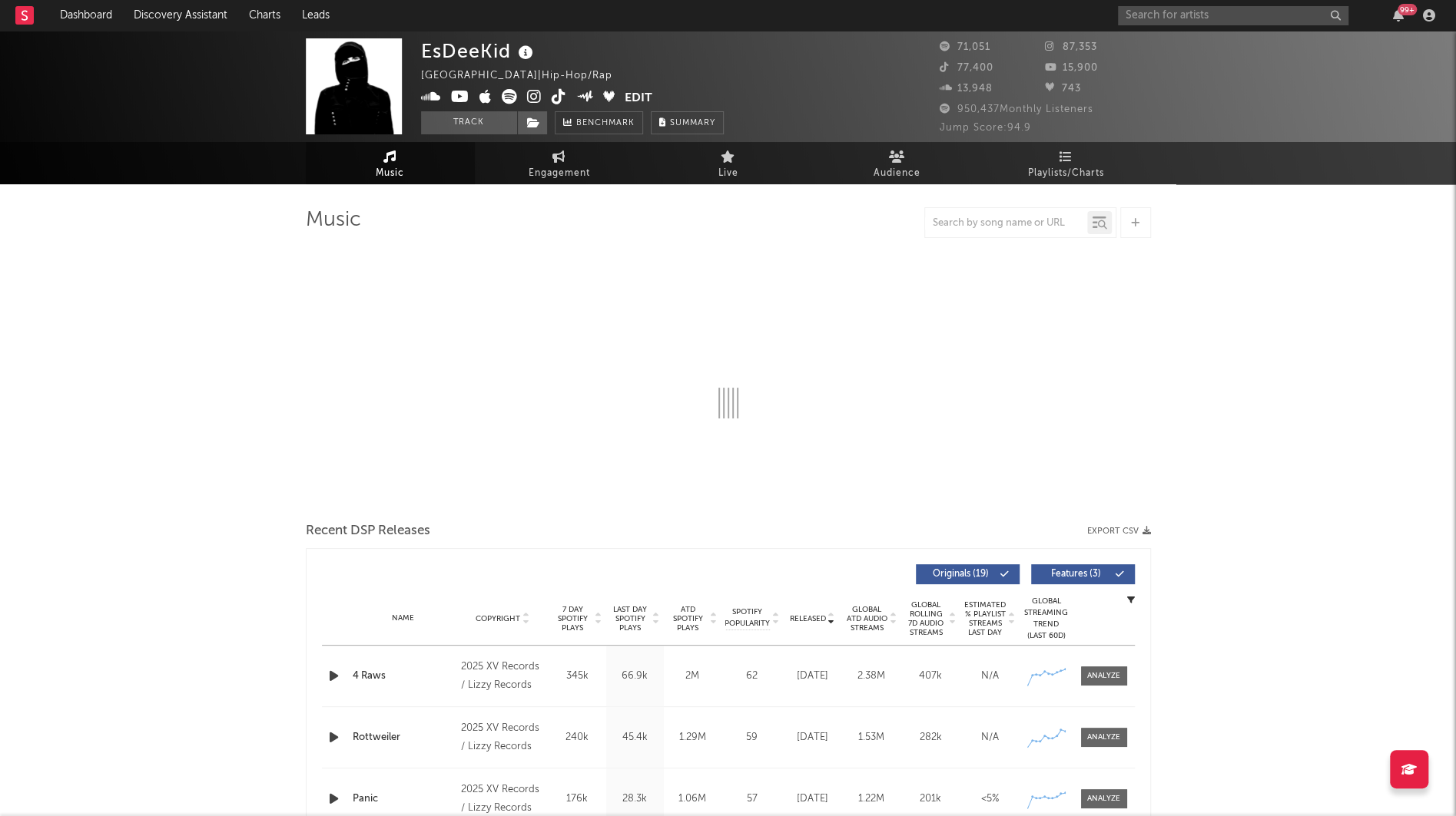
select select "6m"
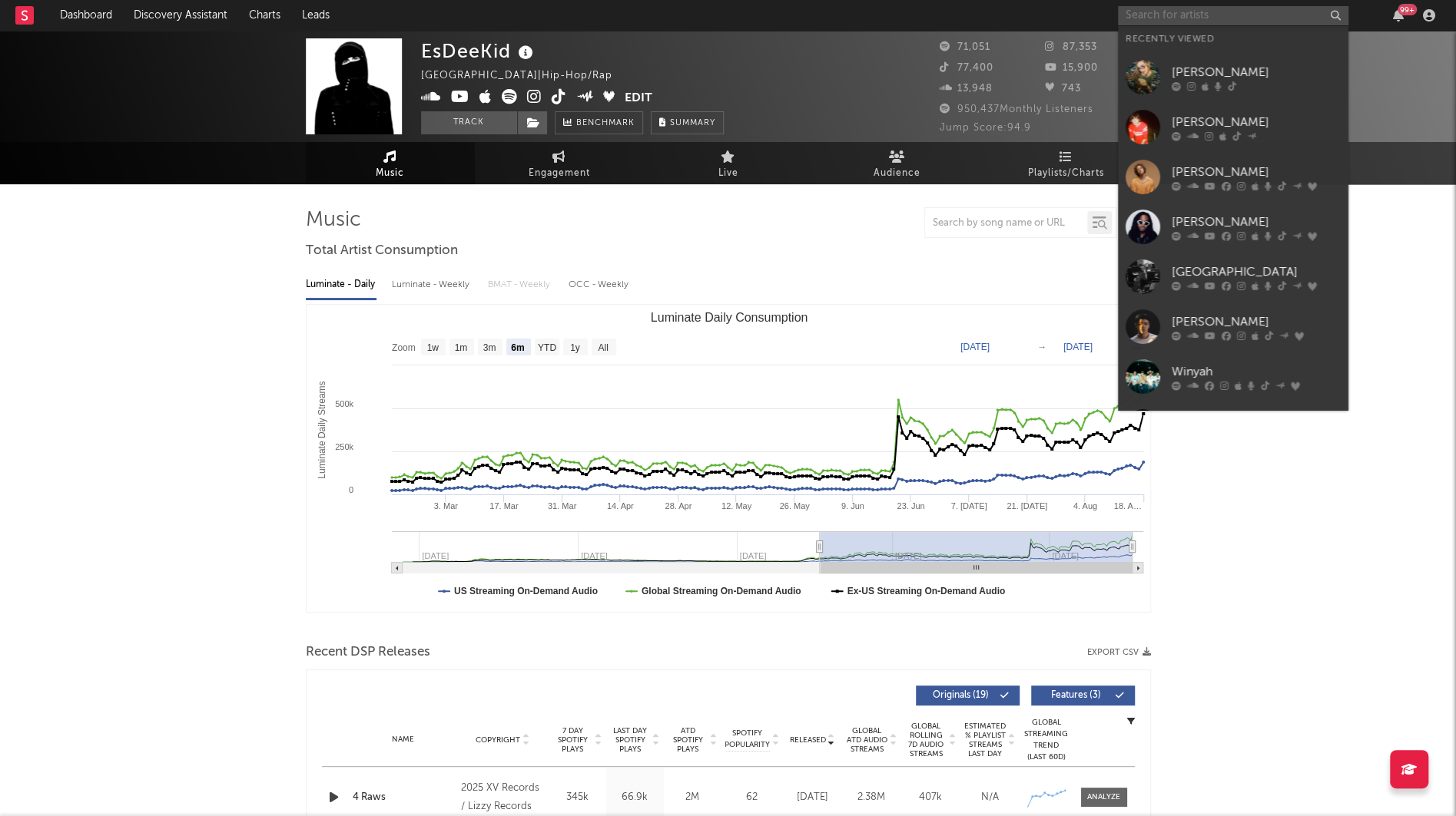
click at [1203, 17] on input "text" at bounding box center [1232, 16] width 230 height 20
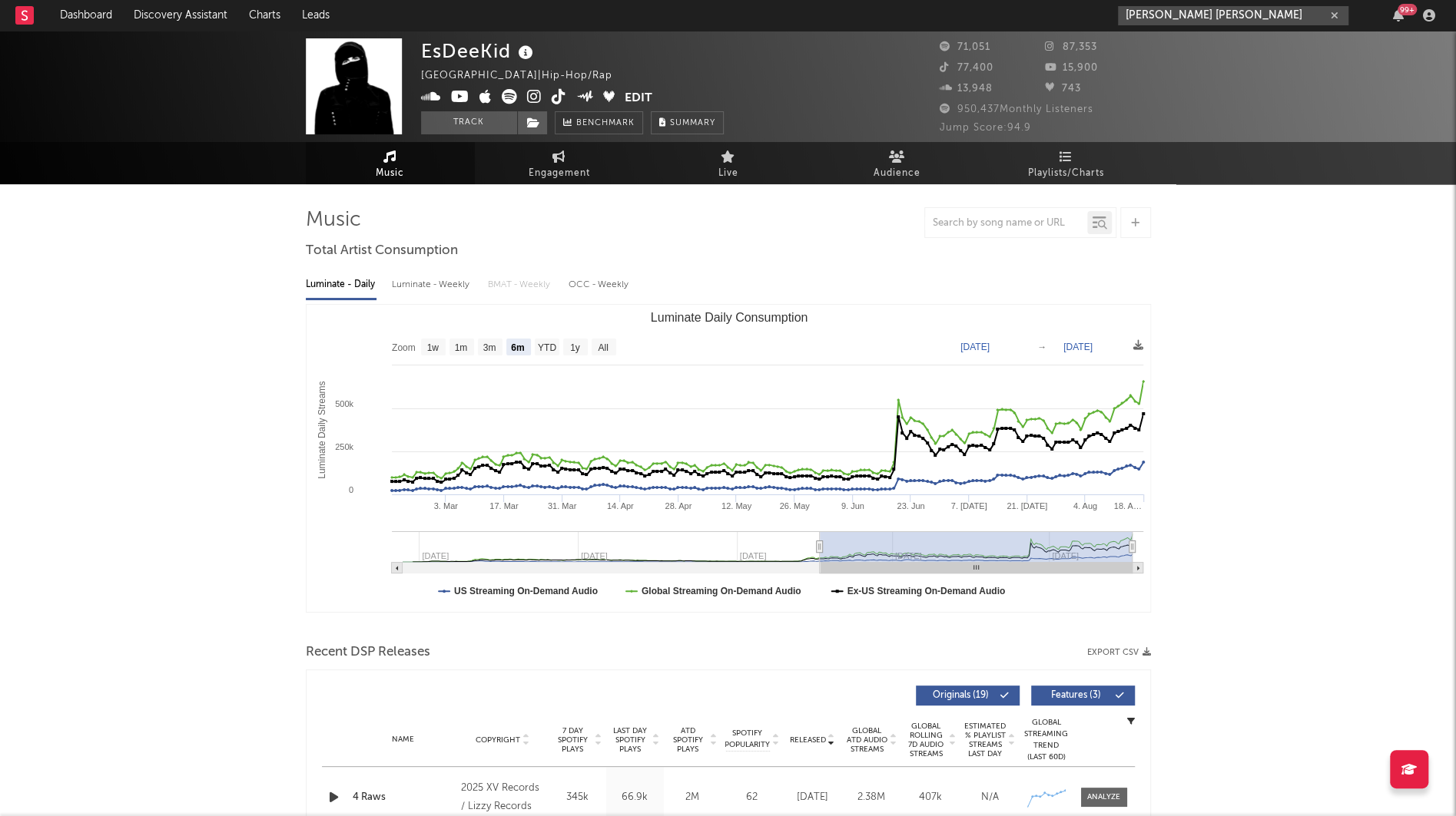
type input "[PERSON_NAME] [PERSON_NAME]"
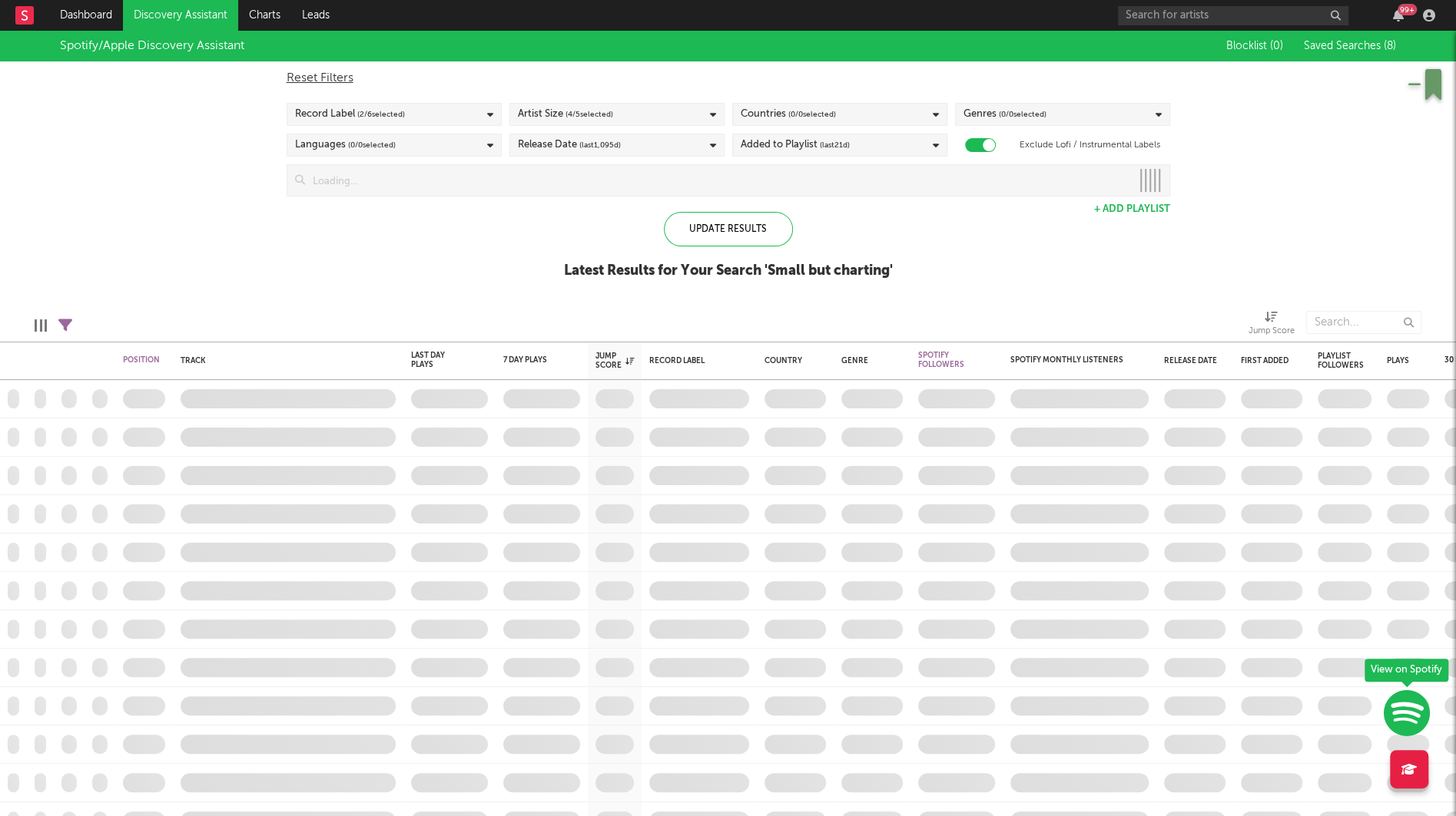
checkbox input "true"
